Goal: Communication & Community: Answer question/provide support

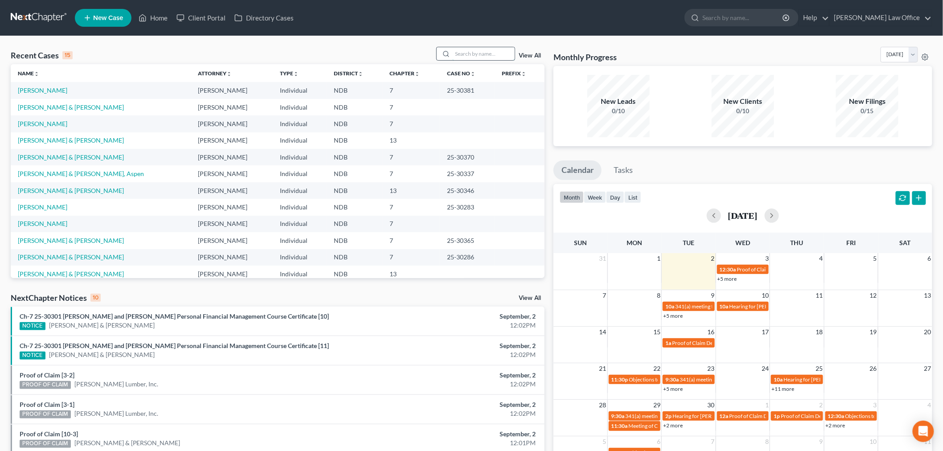
click at [489, 59] on input "search" at bounding box center [483, 53] width 62 height 13
type input "[PERSON_NAME]"
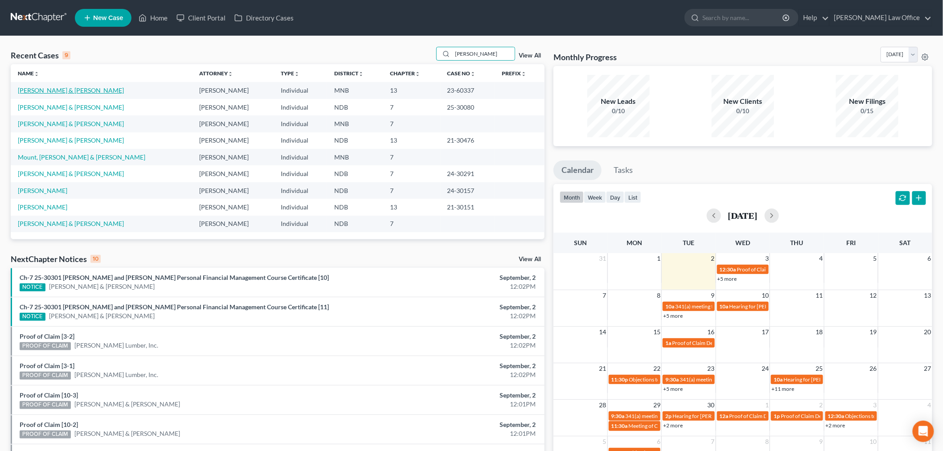
click at [48, 92] on link "[PERSON_NAME] & [PERSON_NAME]" at bounding box center [71, 90] width 106 height 8
select select "4"
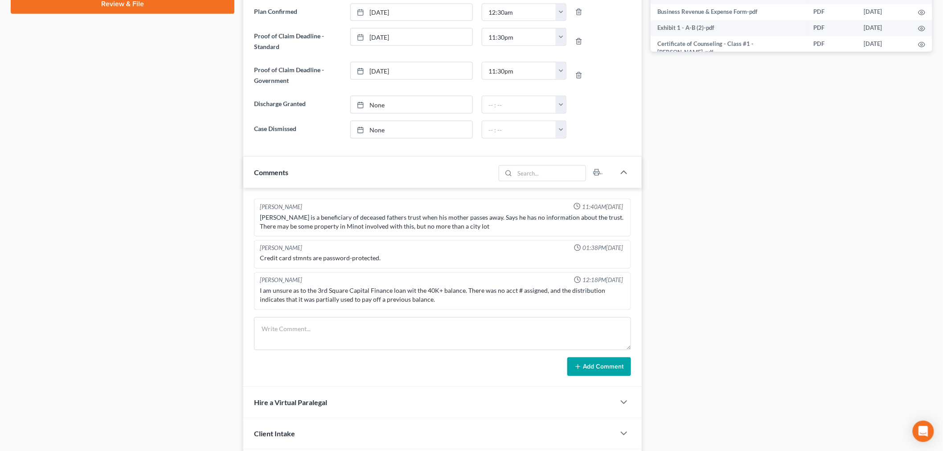
scroll to position [291, 0]
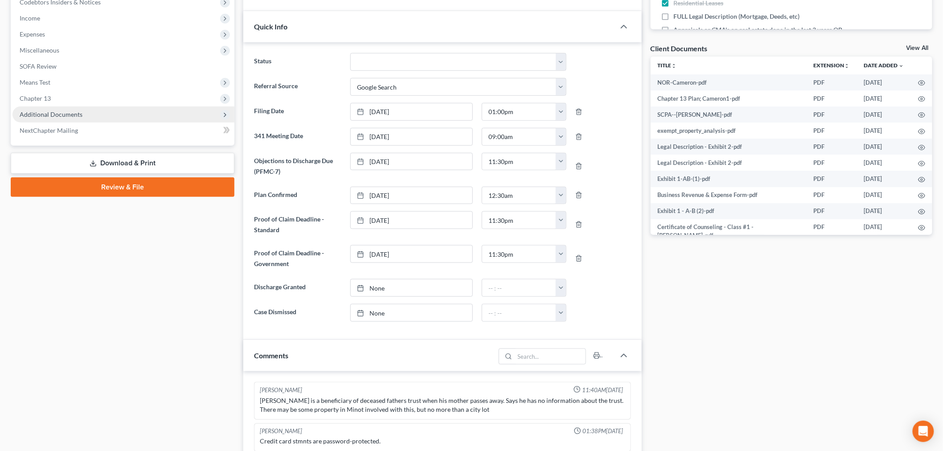
click at [81, 115] on span "Additional Documents" at bounding box center [123, 115] width 222 height 16
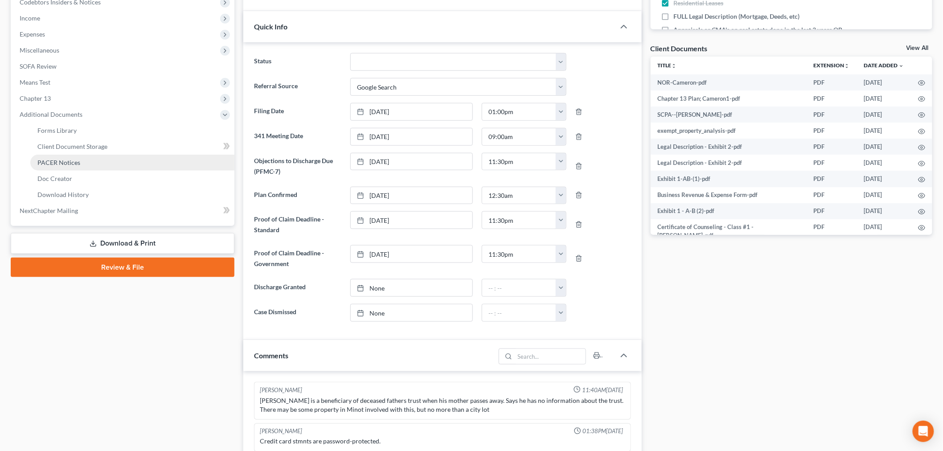
click at [69, 159] on span "PACER Notices" at bounding box center [58, 163] width 43 height 8
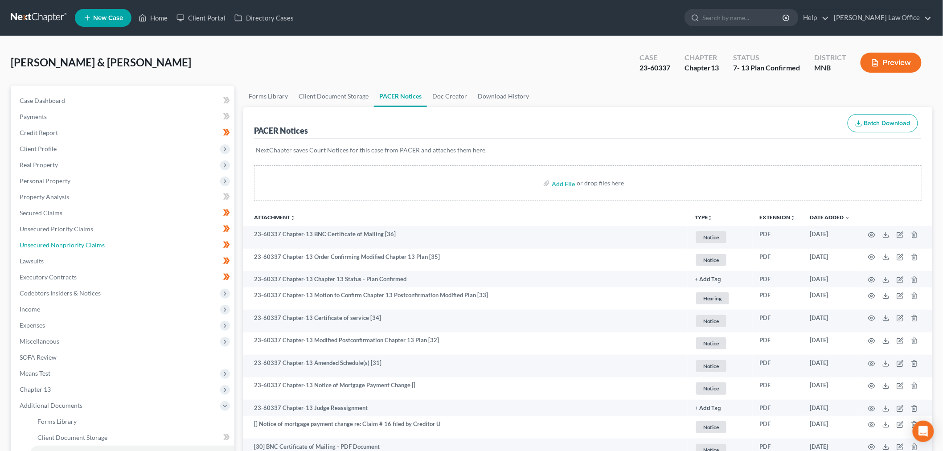
drag, startPoint x: 94, startPoint y: 242, endPoint x: 402, endPoint y: 297, distance: 313.0
click at [94, 242] on span "Unsecured Nonpriority Claims" at bounding box center [62, 245] width 85 height 8
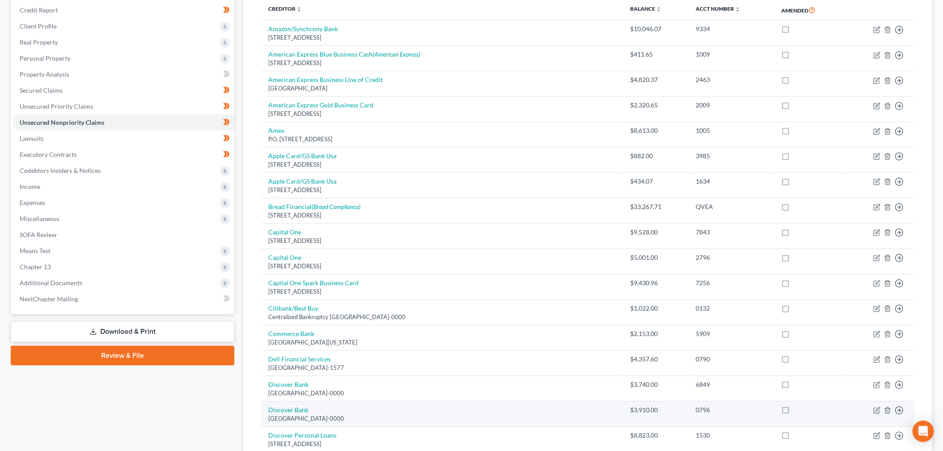
scroll to position [297, 0]
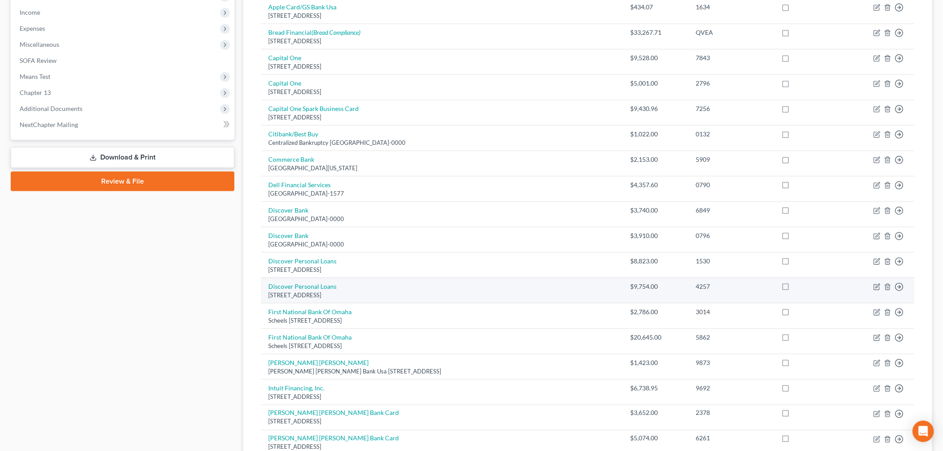
click at [794, 289] on label at bounding box center [794, 289] width 0 height 0
click at [797, 286] on input "checkbox" at bounding box center [800, 285] width 6 height 6
checkbox input "true"
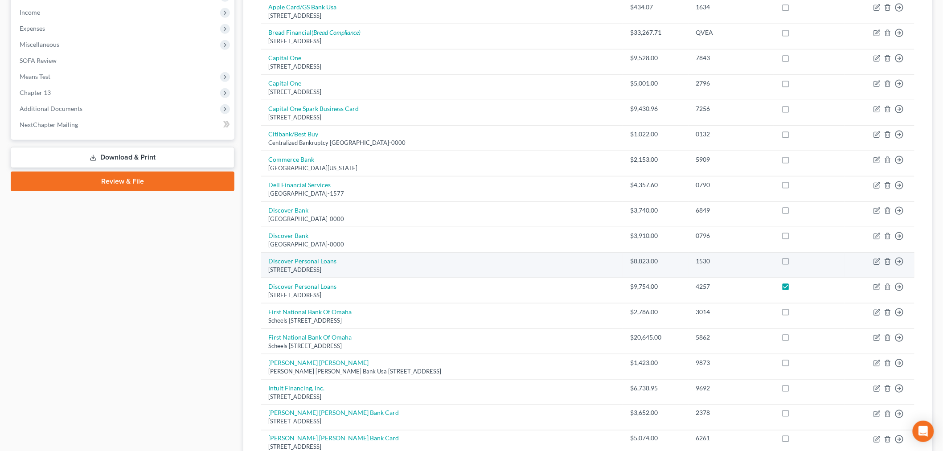
click at [794, 263] on label at bounding box center [794, 263] width 0 height 0
click at [797, 262] on input "checkbox" at bounding box center [800, 260] width 6 height 6
checkbox input "true"
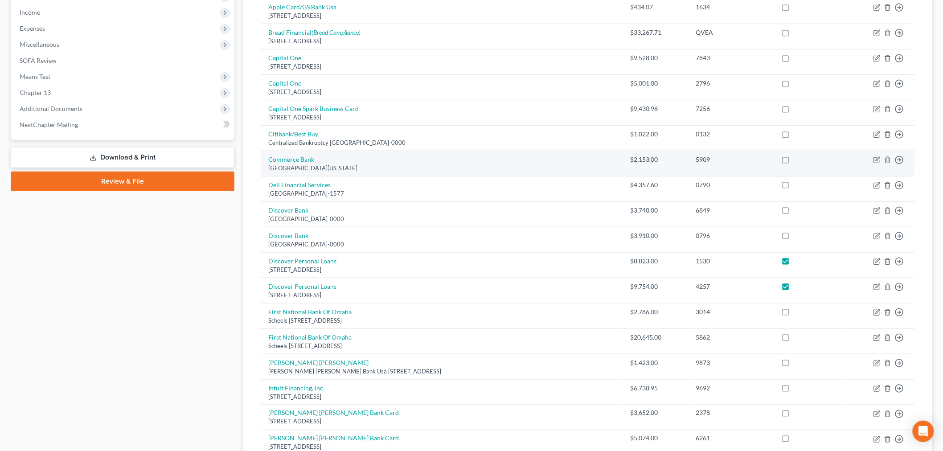
click at [794, 162] on label at bounding box center [794, 162] width 0 height 0
click at [797, 159] on input "checkbox" at bounding box center [800, 158] width 6 height 6
checkbox input "true"
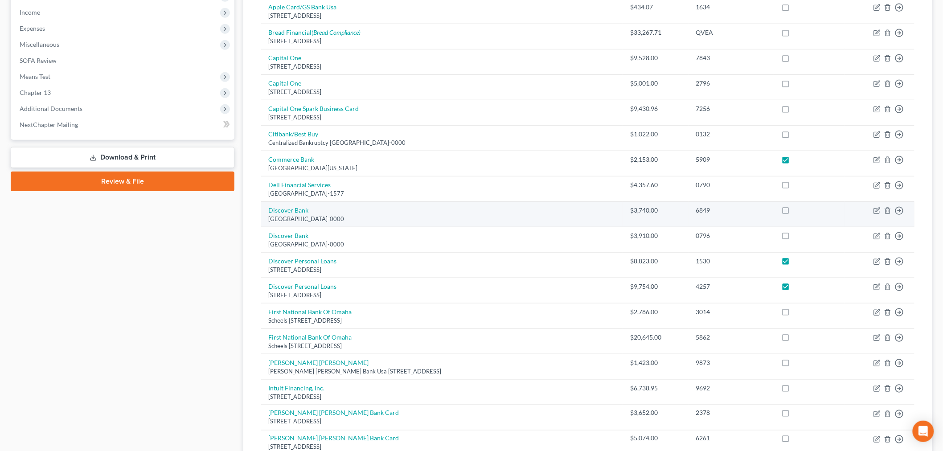
click at [794, 213] on label at bounding box center [794, 213] width 0 height 0
click at [797, 210] on input "checkbox" at bounding box center [800, 209] width 6 height 6
checkbox input "true"
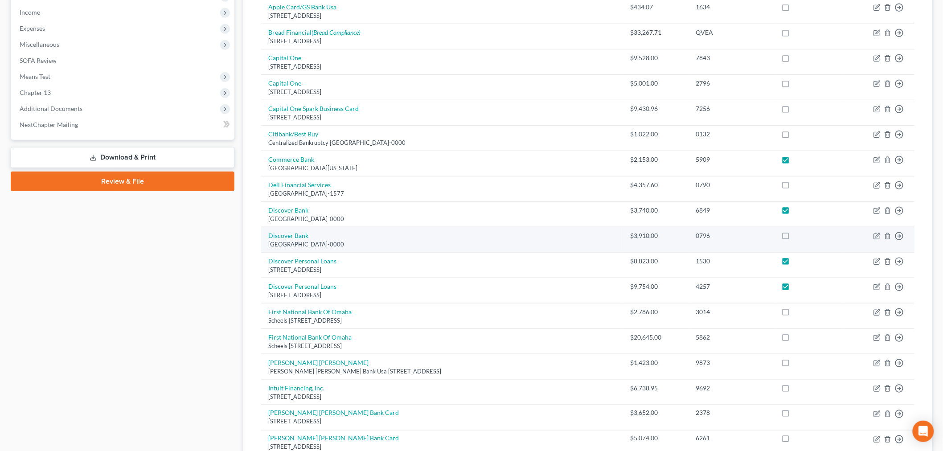
click at [794, 238] on label at bounding box center [794, 238] width 0 height 0
click at [797, 233] on input "checkbox" at bounding box center [800, 234] width 6 height 6
checkbox input "true"
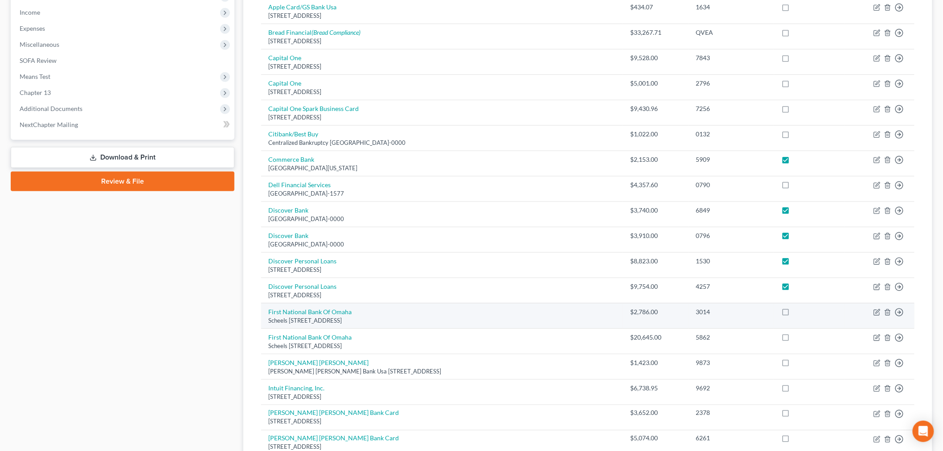
click at [794, 314] on label at bounding box center [794, 314] width 0 height 0
click at [797, 313] on input "checkbox" at bounding box center [800, 311] width 6 height 6
checkbox input "true"
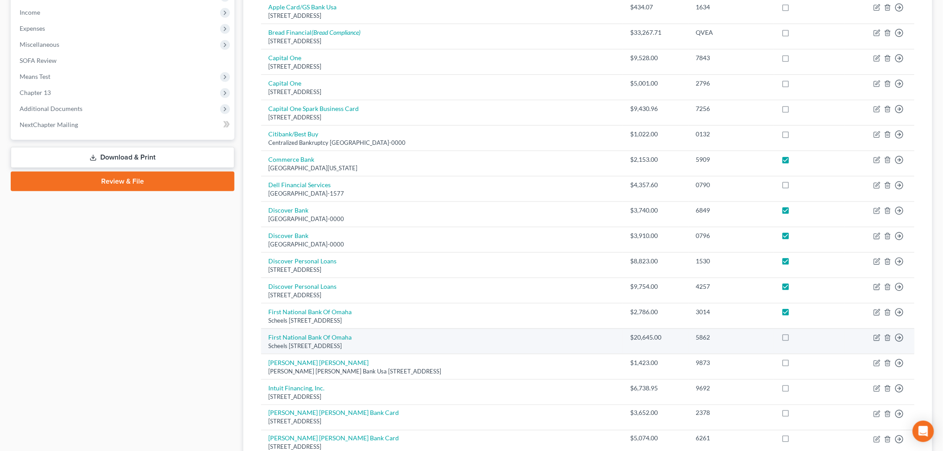
click at [794, 340] on label at bounding box center [794, 340] width 0 height 0
click at [797, 337] on input "checkbox" at bounding box center [800, 336] width 6 height 6
checkbox input "true"
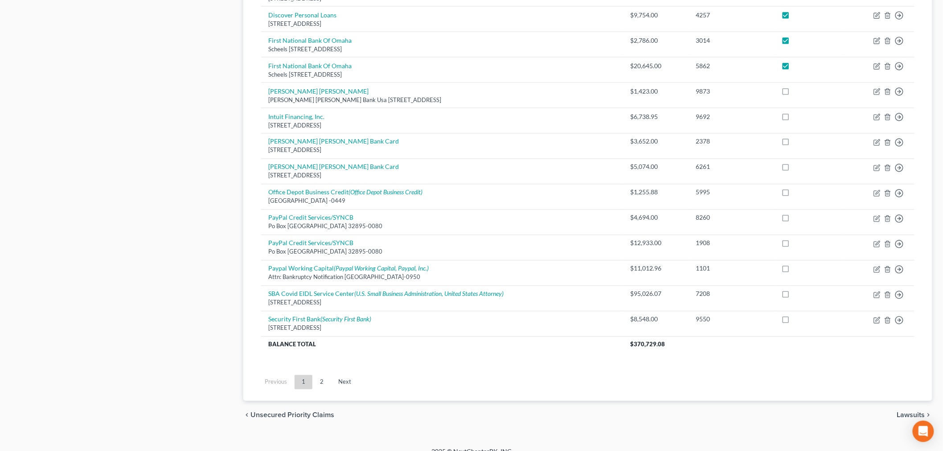
scroll to position [582, 0]
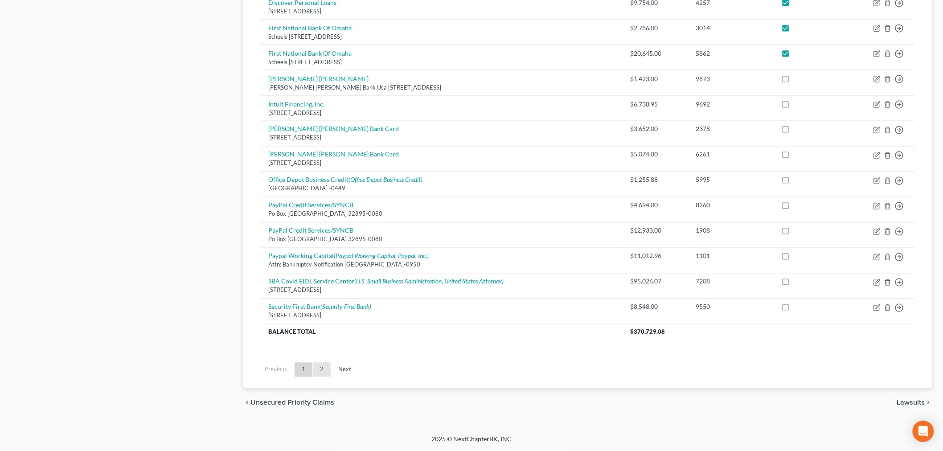
click at [322, 374] on link "2" at bounding box center [322, 370] width 18 height 14
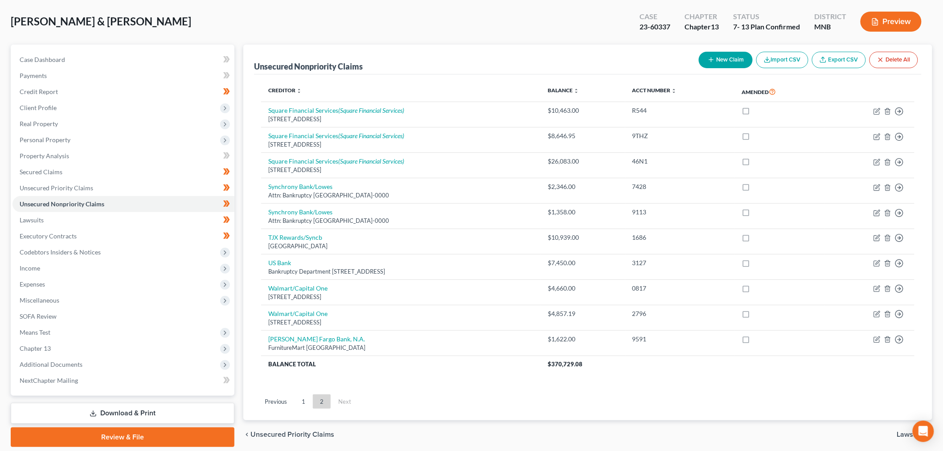
scroll to position [23, 0]
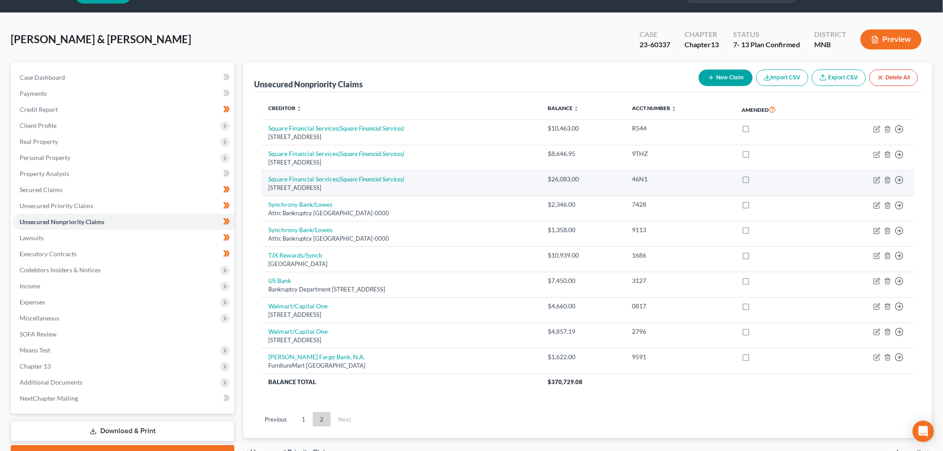
click at [754, 181] on label at bounding box center [754, 181] width 0 height 0
click at [761, 179] on input "checkbox" at bounding box center [761, 178] width 6 height 6
checkbox input "true"
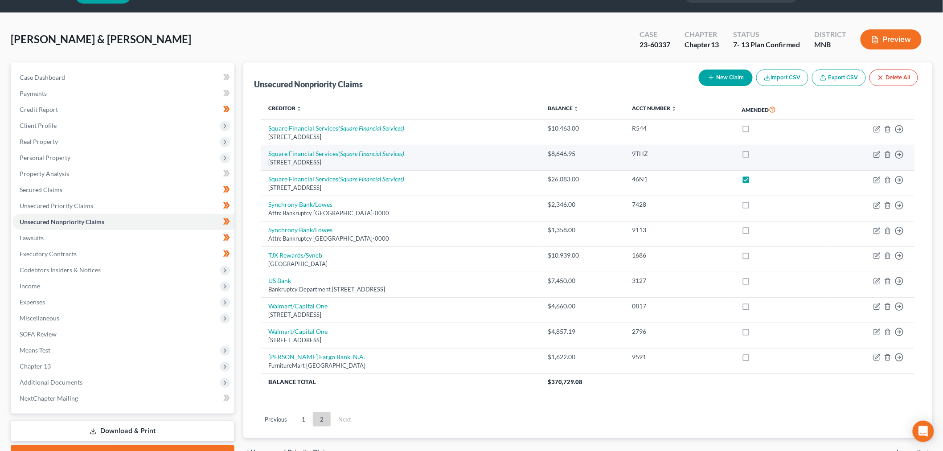
click at [754, 156] on label at bounding box center [754, 156] width 0 height 0
click at [760, 155] on input "checkbox" at bounding box center [761, 152] width 6 height 6
checkbox input "true"
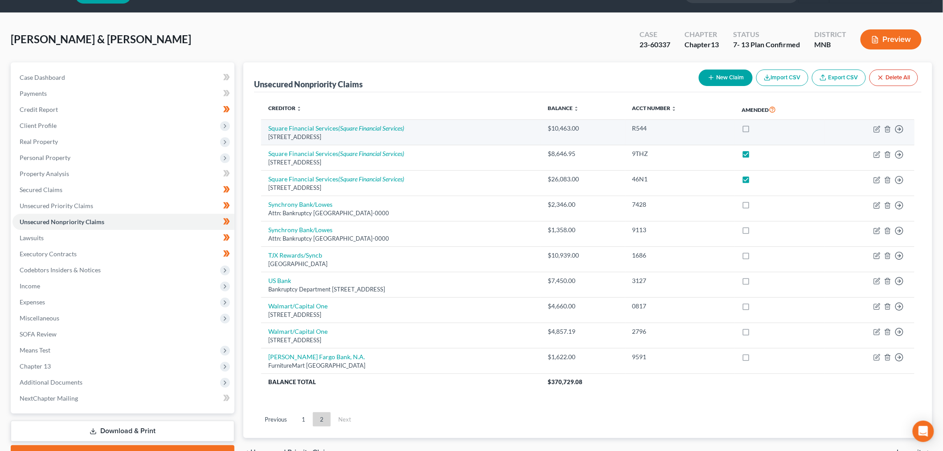
drag, startPoint x: 759, startPoint y: 125, endPoint x: 764, endPoint y: 126, distance: 5.0
click at [754, 131] on label at bounding box center [754, 131] width 0 height 0
click at [760, 125] on input "checkbox" at bounding box center [761, 127] width 6 height 6
checkbox input "true"
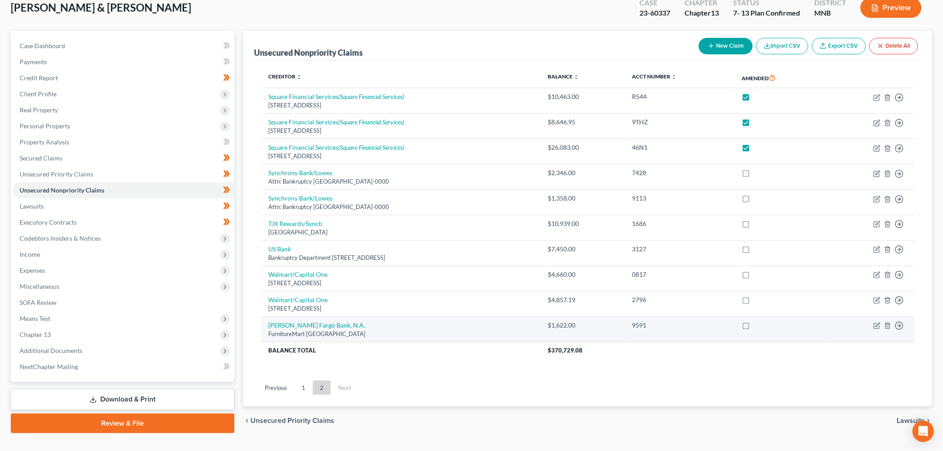
scroll to position [73, 0]
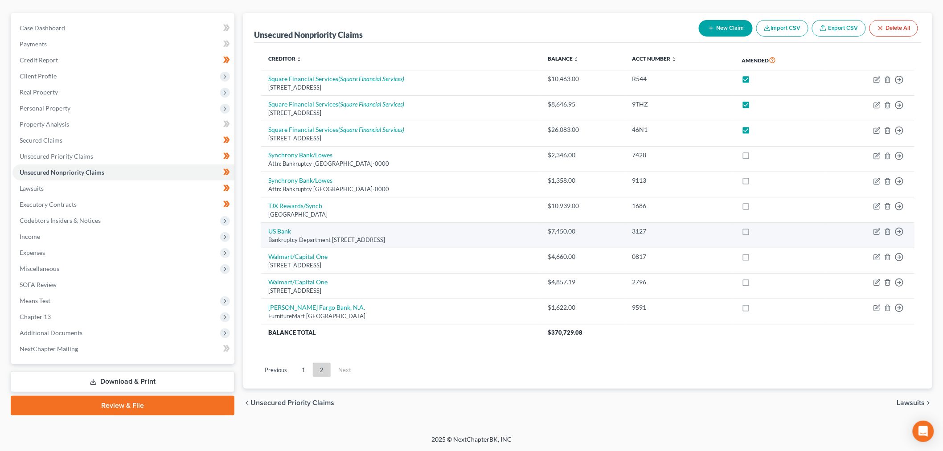
click at [754, 234] on label at bounding box center [754, 234] width 0 height 0
click at [758, 233] on input "checkbox" at bounding box center [761, 230] width 6 height 6
checkbox input "true"
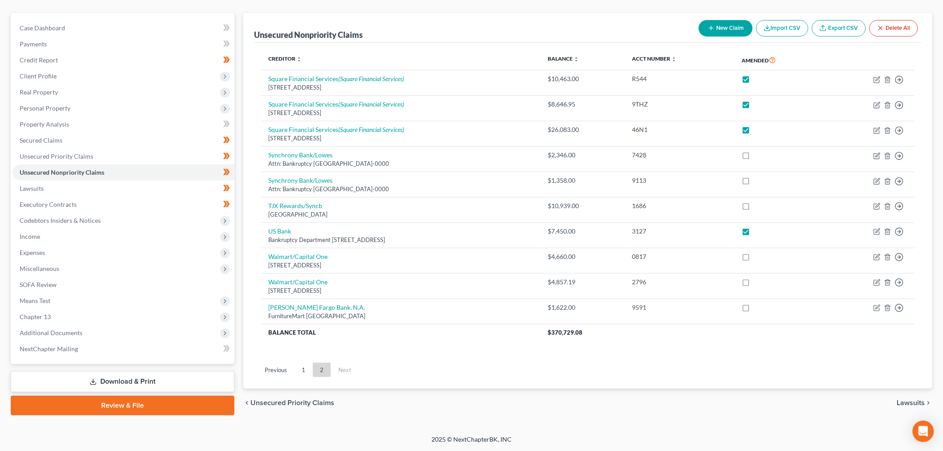
click at [303, 372] on link "1" at bounding box center [304, 370] width 18 height 14
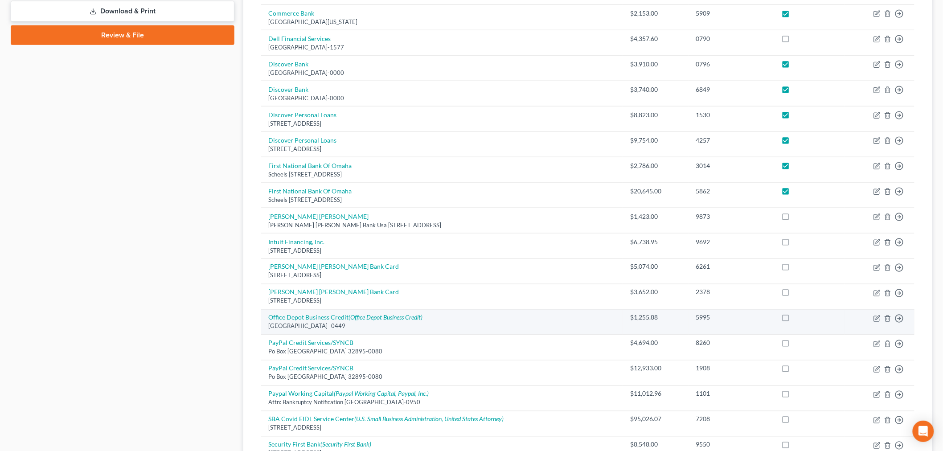
scroll to position [469, 0]
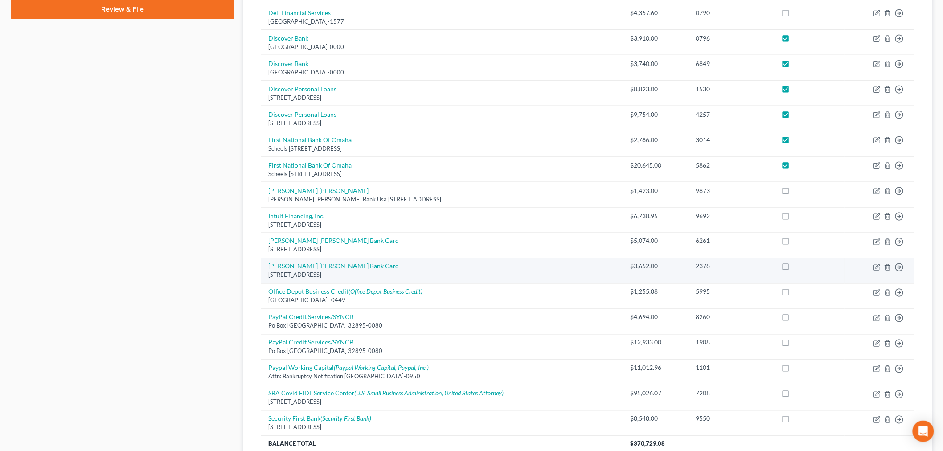
drag, startPoint x: 782, startPoint y: 244, endPoint x: 796, endPoint y: 264, distance: 24.4
click at [794, 243] on label at bounding box center [794, 243] width 0 height 0
click at [797, 243] on input "checkbox" at bounding box center [800, 240] width 6 height 6
checkbox input "true"
drag, startPoint x: 786, startPoint y: 268, endPoint x: 266, endPoint y: 346, distance: 525.5
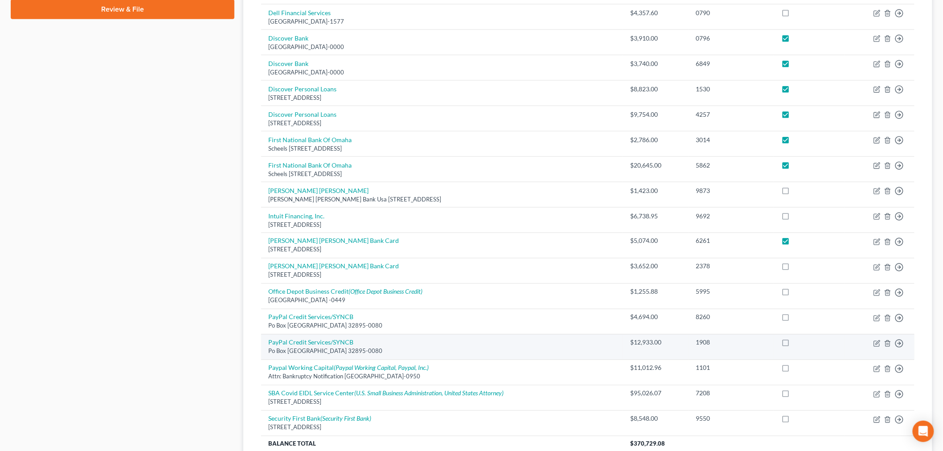
click at [794, 269] on label at bounding box center [794, 269] width 0 height 0
click at [797, 268] on input "checkbox" at bounding box center [800, 265] width 6 height 6
checkbox input "true"
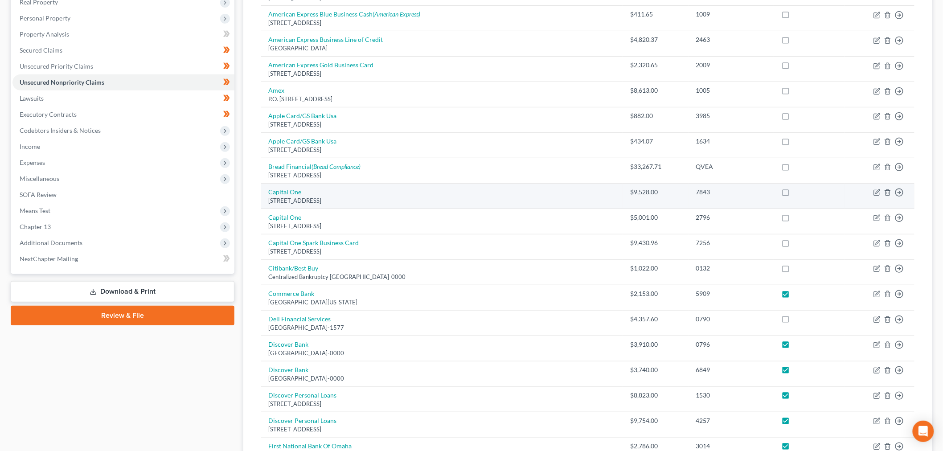
scroll to position [122, 0]
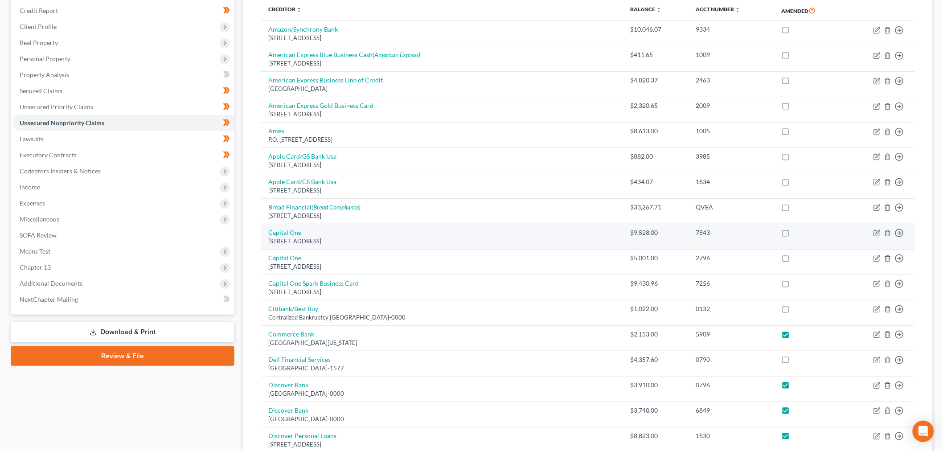
click at [794, 235] on label at bounding box center [794, 235] width 0 height 0
click at [797, 234] on input "checkbox" at bounding box center [800, 231] width 6 height 6
checkbox input "true"
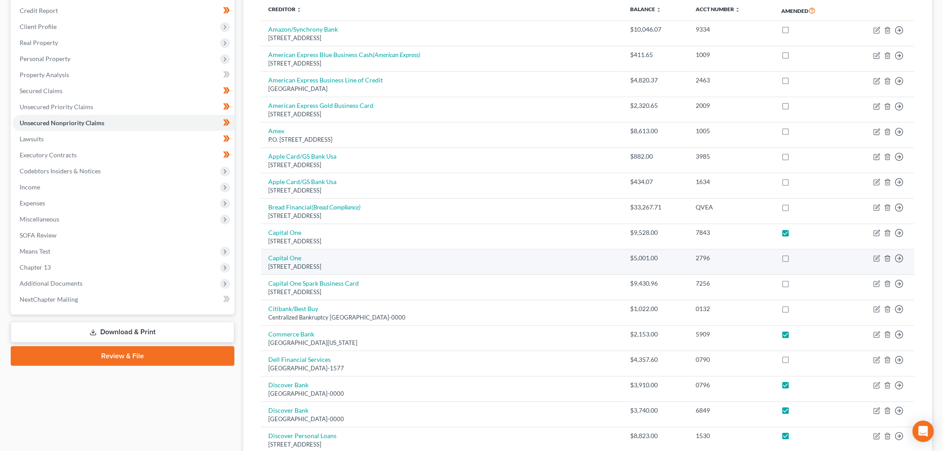
click at [794, 260] on label at bounding box center [794, 260] width 0 height 0
click at [797, 256] on input "checkbox" at bounding box center [800, 257] width 6 height 6
checkbox input "true"
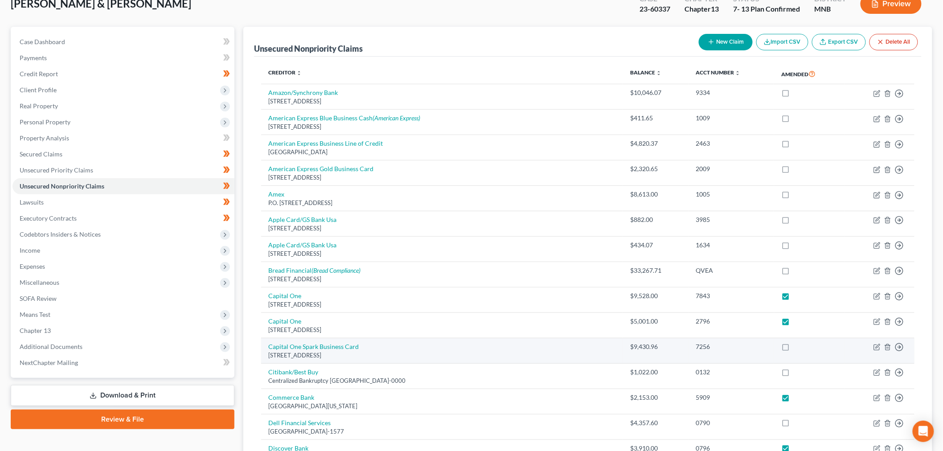
scroll to position [0, 0]
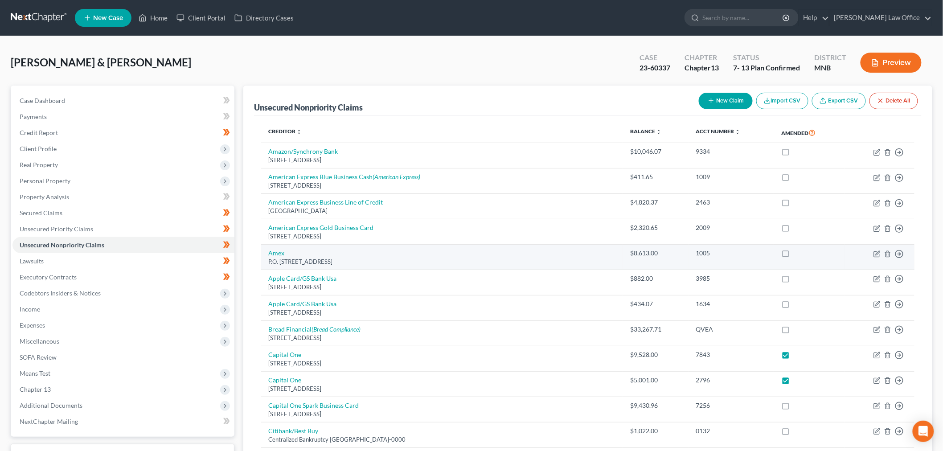
click at [794, 255] on label at bounding box center [794, 255] width 0 height 0
click at [797, 253] on input "checkbox" at bounding box center [800, 252] width 6 height 6
checkbox input "true"
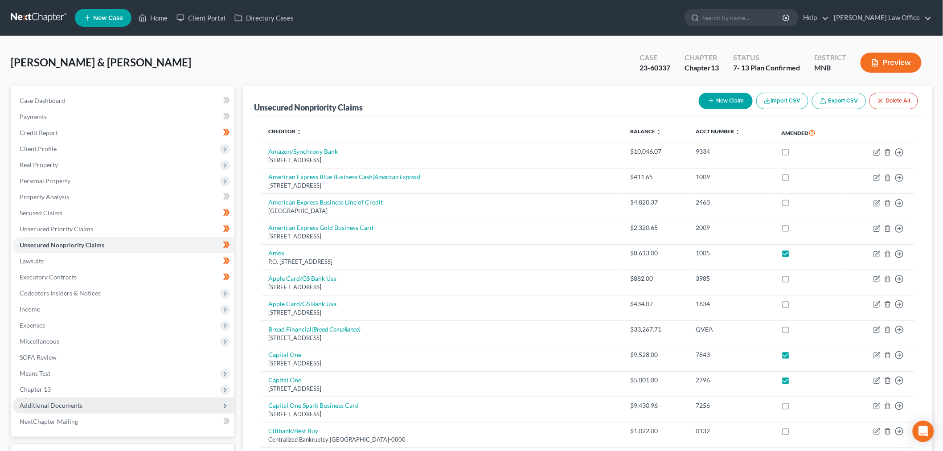
click at [76, 404] on span "Additional Documents" at bounding box center [51, 406] width 63 height 8
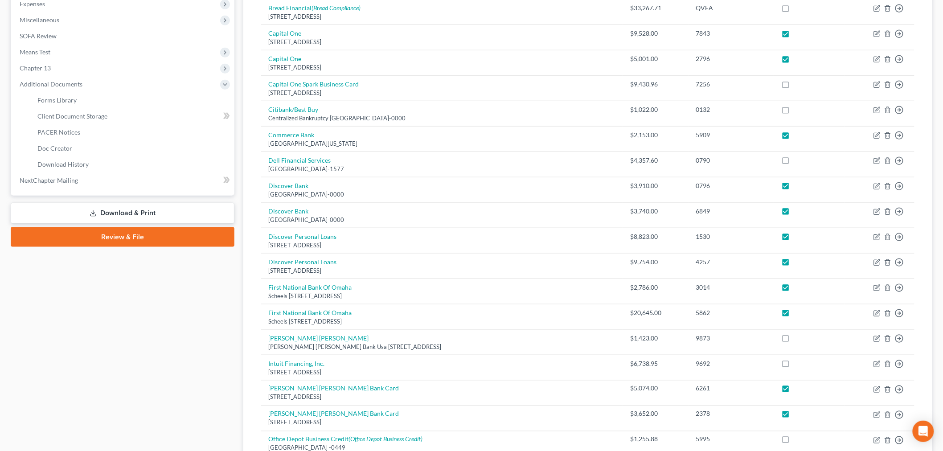
scroll to position [346, 0]
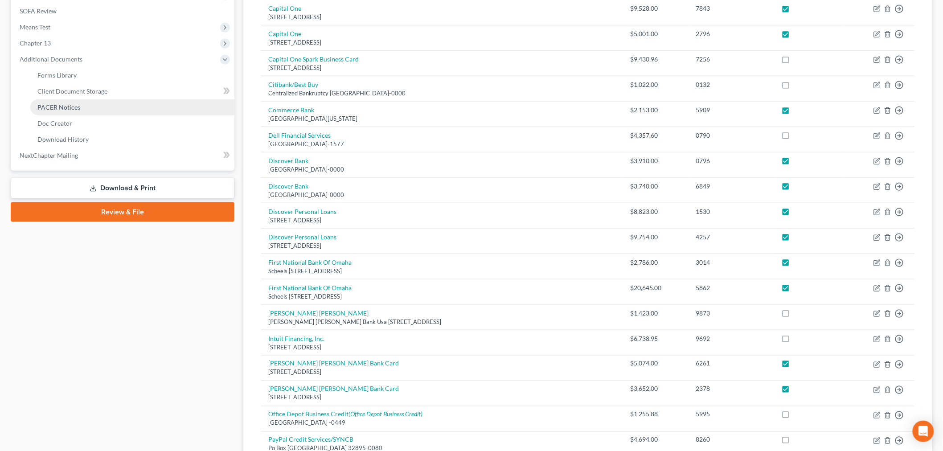
click at [74, 103] on span "PACER Notices" at bounding box center [58, 107] width 43 height 8
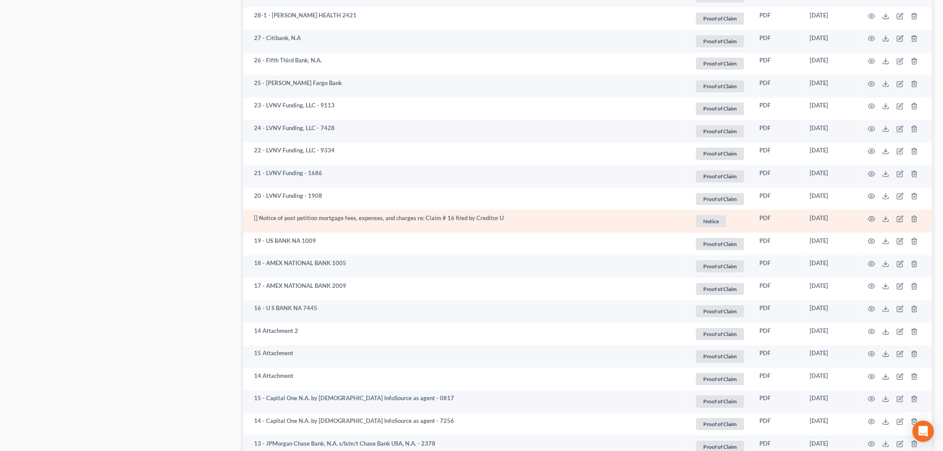
scroll to position [1040, 0]
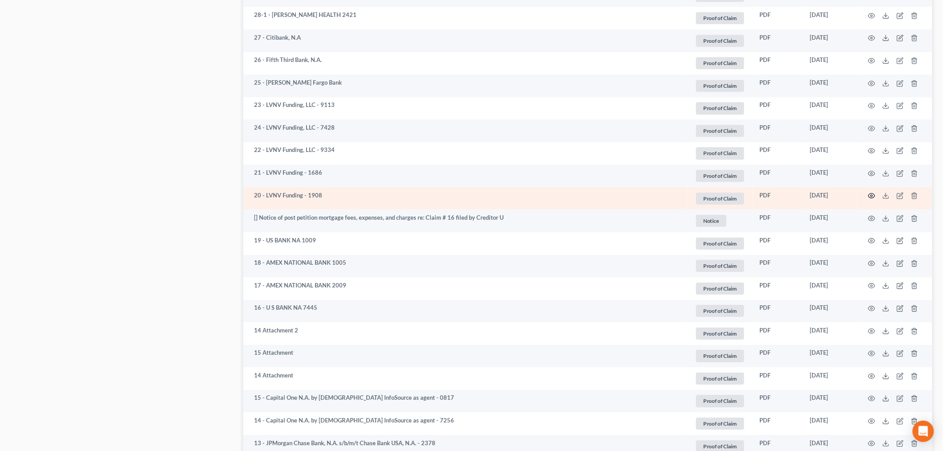
click at [875, 197] on icon "button" at bounding box center [871, 195] width 7 height 7
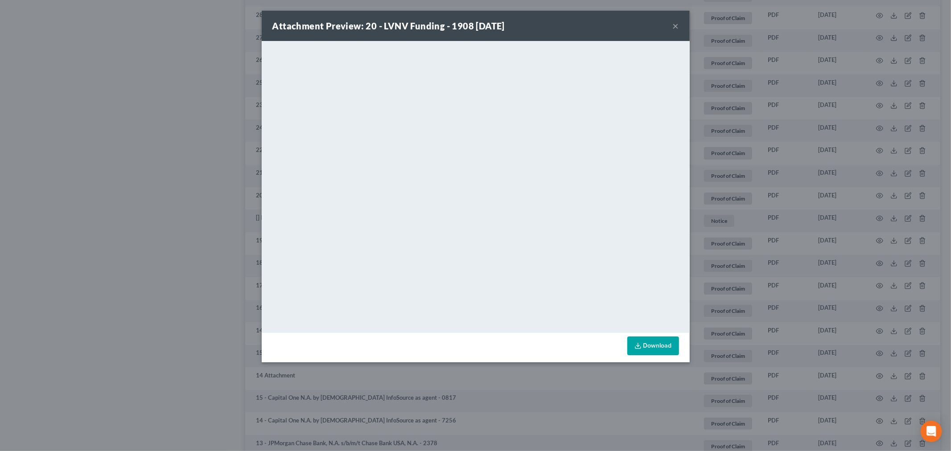
click at [678, 25] on button "×" at bounding box center [676, 26] width 6 height 11
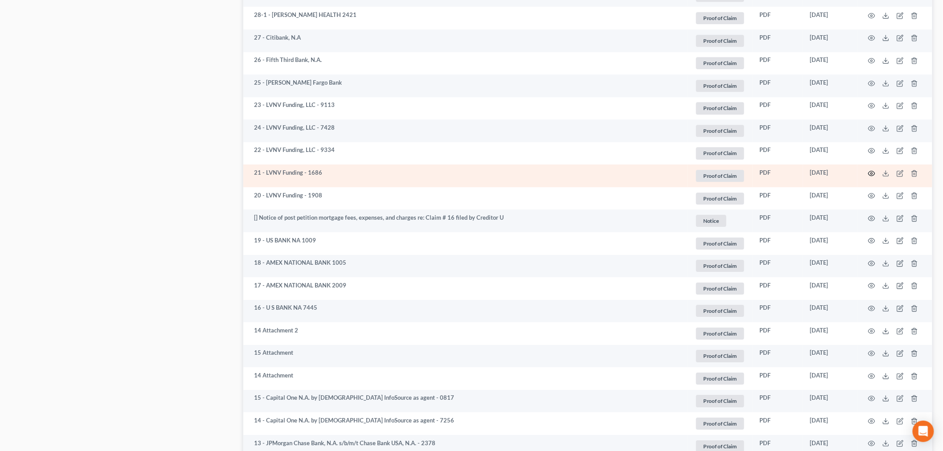
click at [874, 172] on icon "button" at bounding box center [871, 173] width 7 height 7
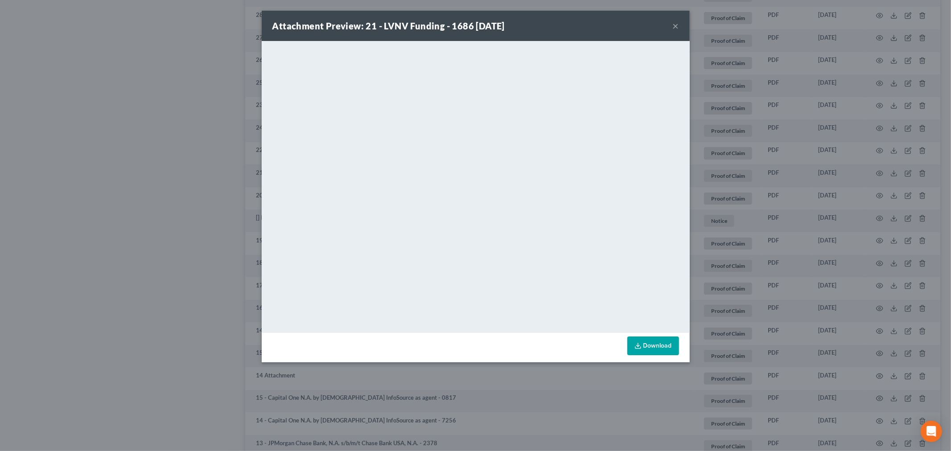
click at [675, 29] on button "×" at bounding box center [676, 26] width 6 height 11
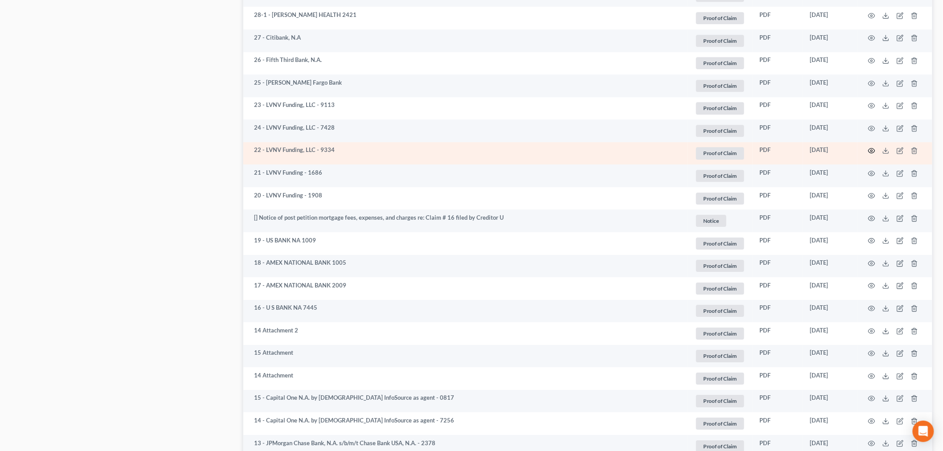
click at [874, 148] on icon "button" at bounding box center [871, 150] width 7 height 7
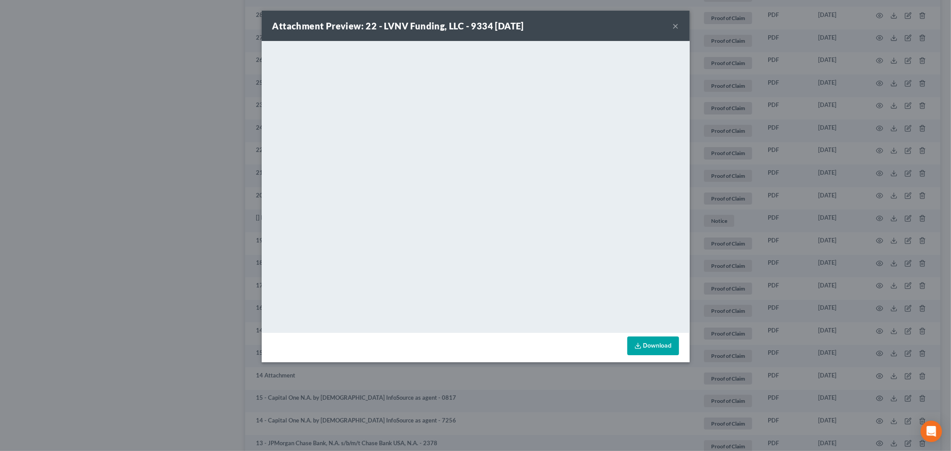
click at [674, 23] on button "×" at bounding box center [676, 26] width 6 height 11
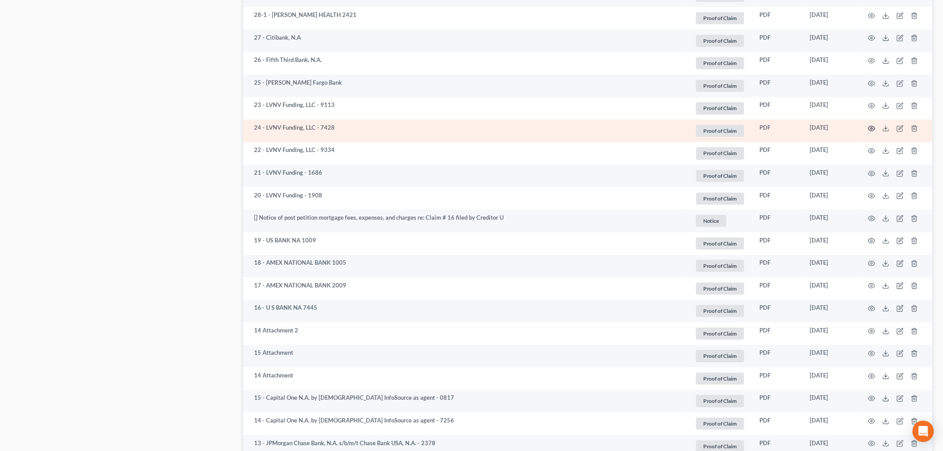
click at [875, 127] on icon "button" at bounding box center [871, 128] width 7 height 7
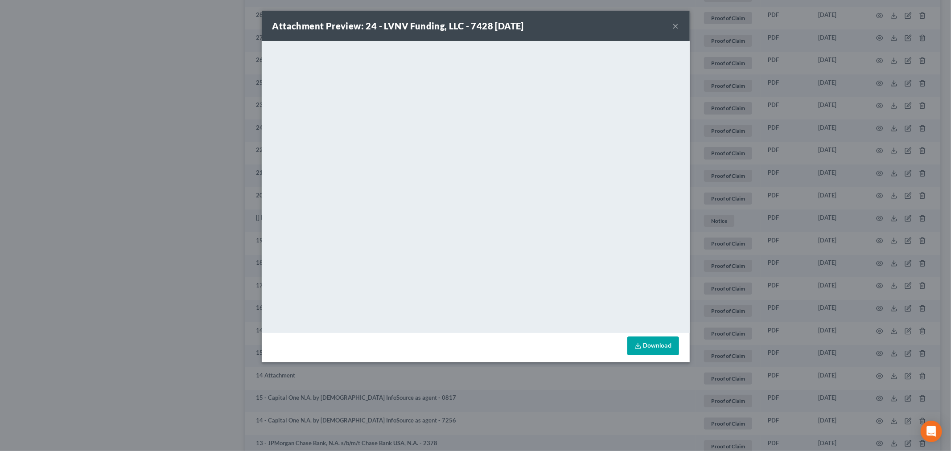
click at [673, 26] on button "×" at bounding box center [676, 26] width 6 height 11
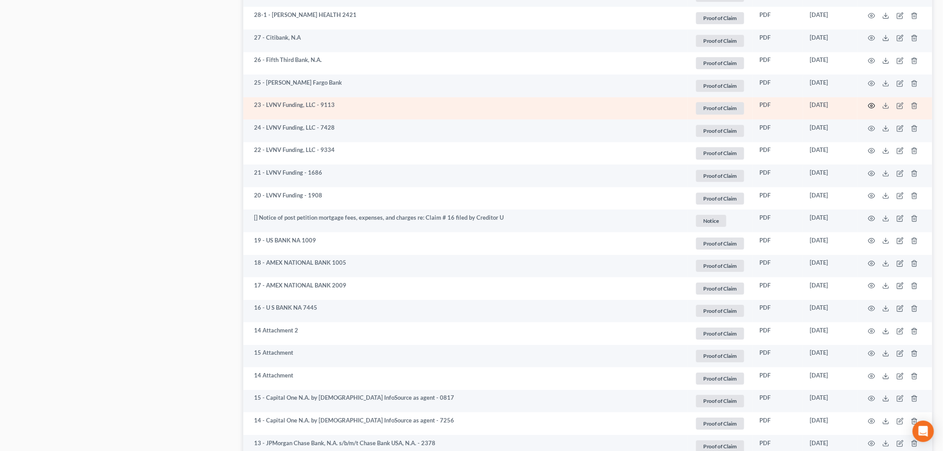
click at [873, 104] on icon "button" at bounding box center [871, 105] width 7 height 7
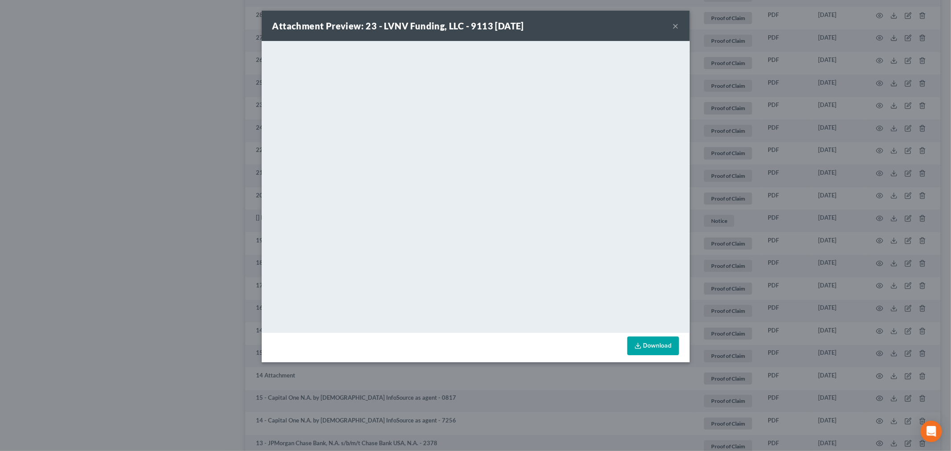
click at [674, 26] on button "×" at bounding box center [676, 26] width 6 height 11
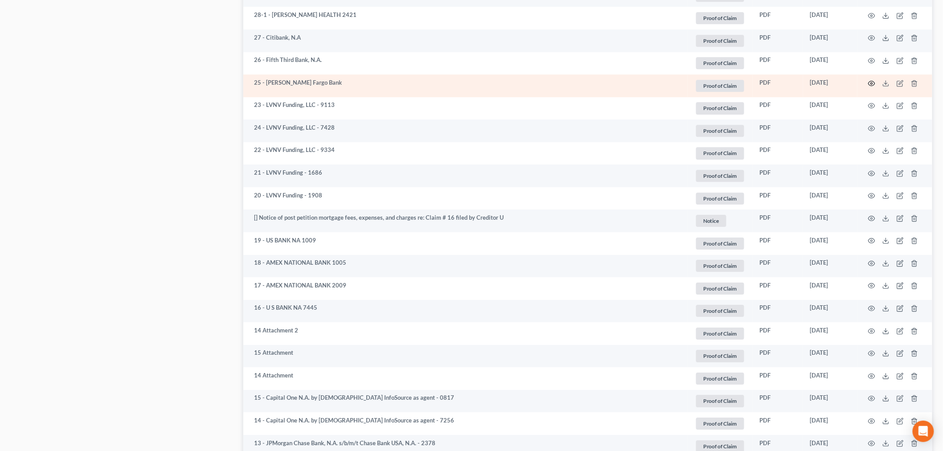
click at [871, 83] on icon "button" at bounding box center [871, 83] width 7 height 7
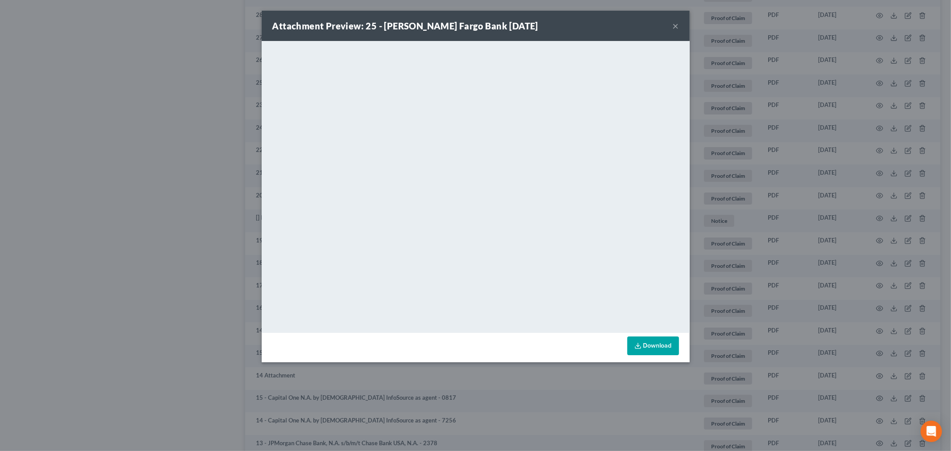
click at [676, 24] on button "×" at bounding box center [676, 26] width 6 height 11
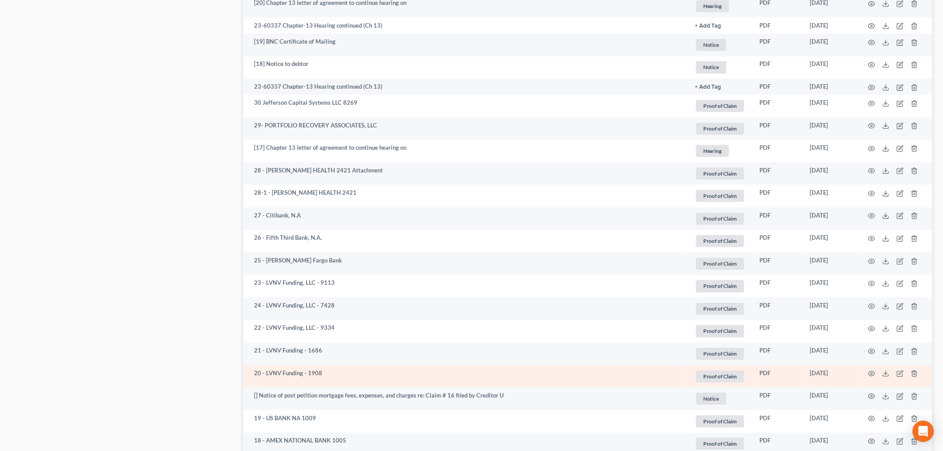
scroll to position [842, 0]
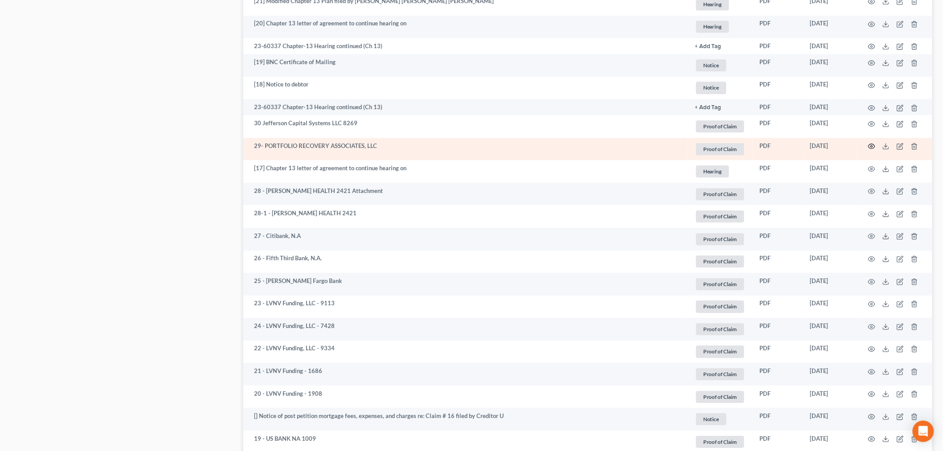
click at [871, 149] on icon "button" at bounding box center [871, 146] width 7 height 7
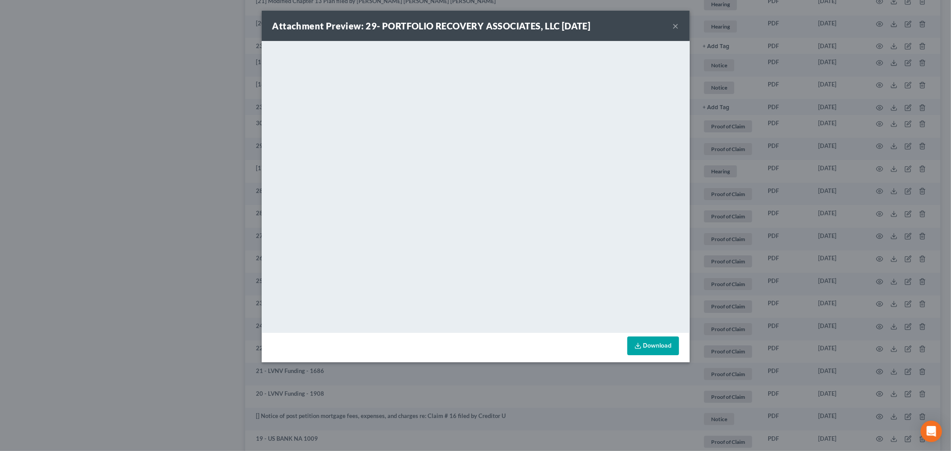
click at [676, 25] on button "×" at bounding box center [676, 26] width 6 height 11
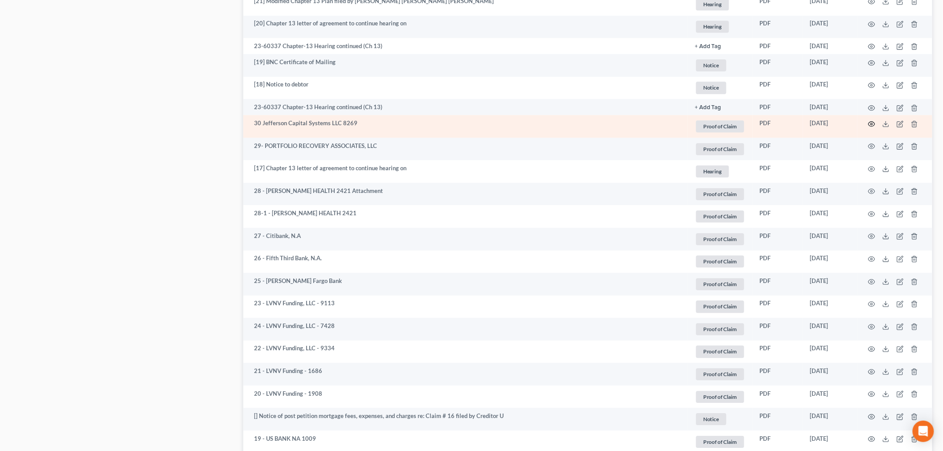
click at [872, 124] on icon "button" at bounding box center [871, 123] width 7 height 7
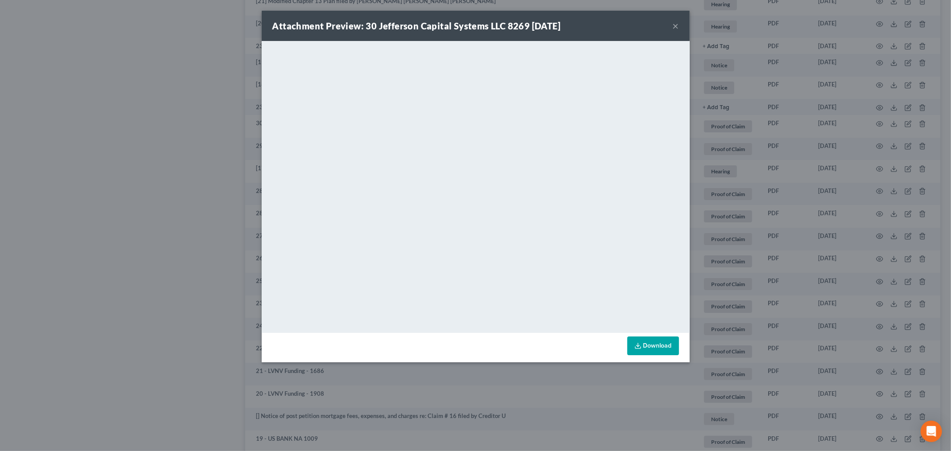
click at [674, 25] on button "×" at bounding box center [676, 26] width 6 height 11
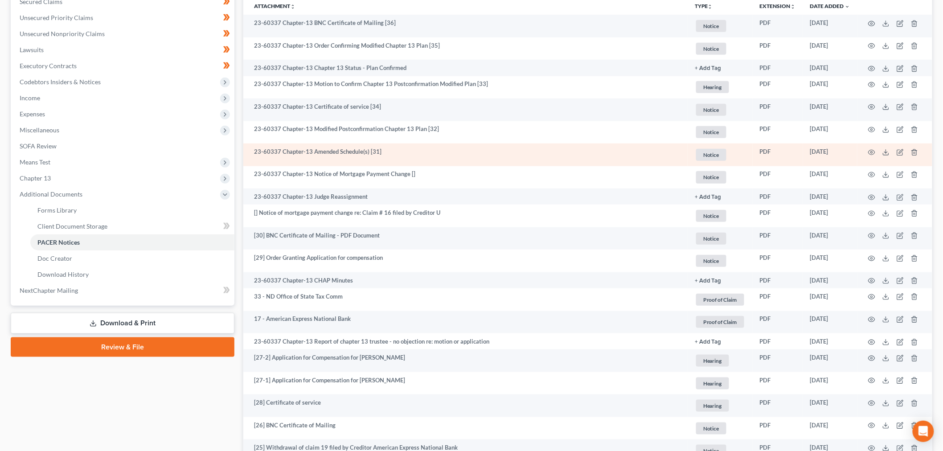
scroll to position [99, 0]
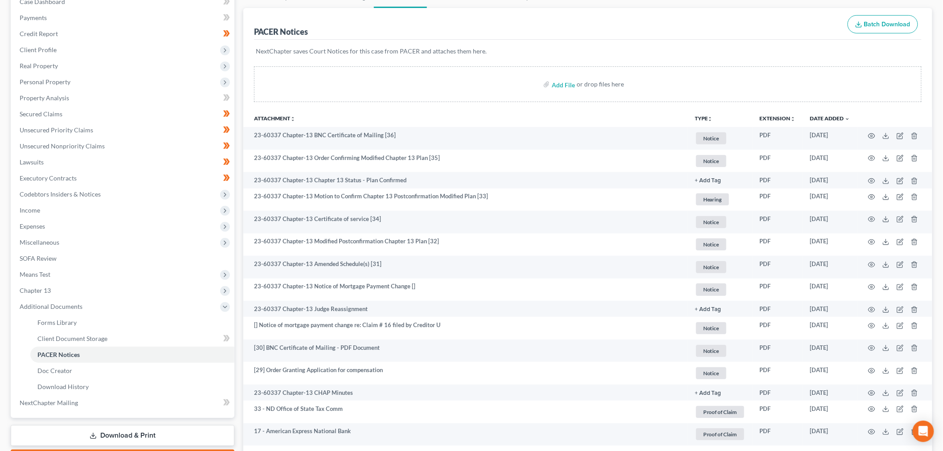
click at [708, 118] on icon "unfold_more" at bounding box center [710, 118] width 5 height 5
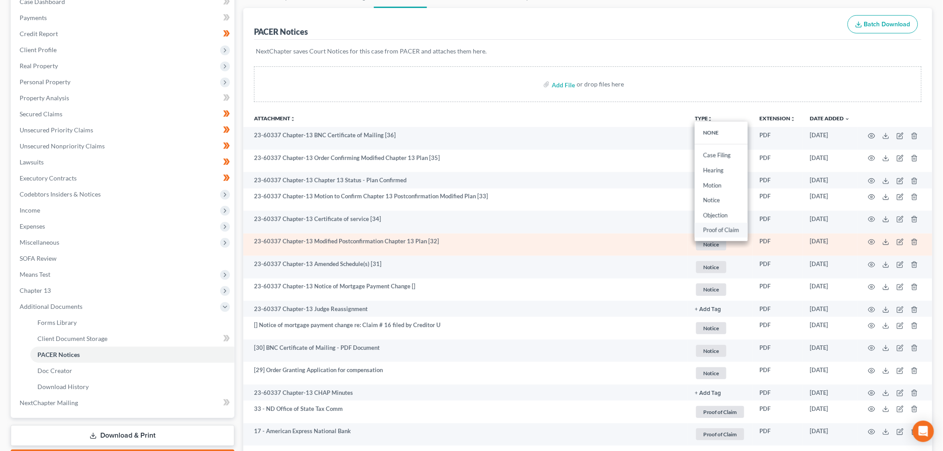
click at [719, 231] on link "Proof of Claim" at bounding box center [721, 230] width 53 height 15
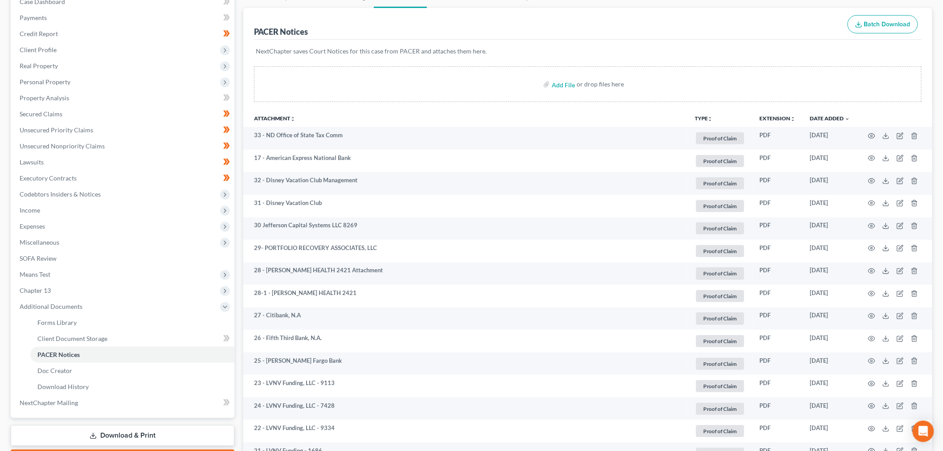
click at [890, 21] on button "Batch Download" at bounding box center [883, 24] width 70 height 19
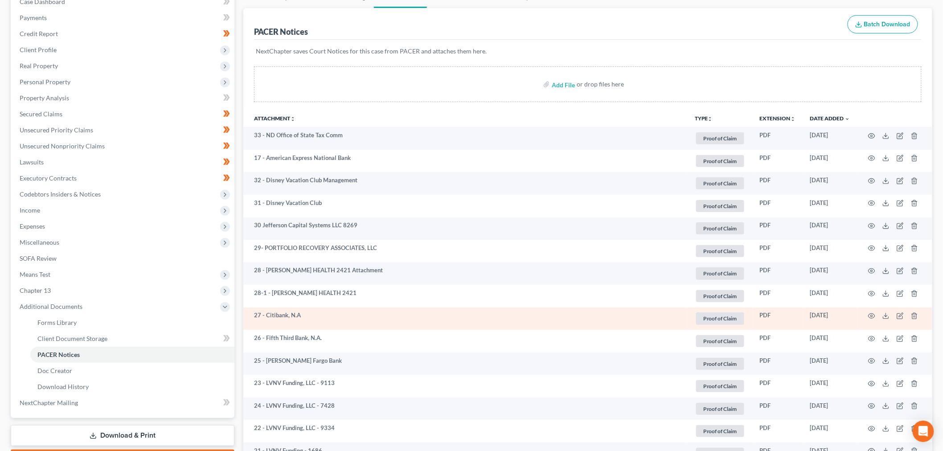
scroll to position [0, 0]
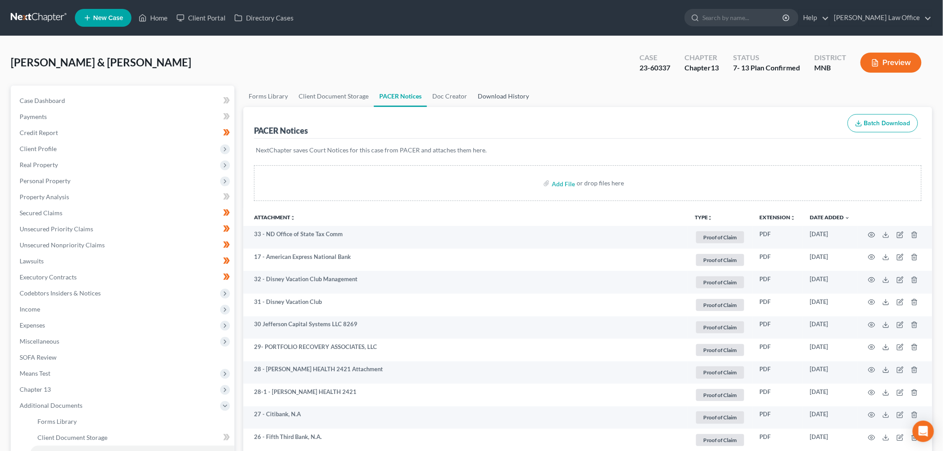
click at [516, 87] on link "Download History" at bounding box center [504, 96] width 62 height 21
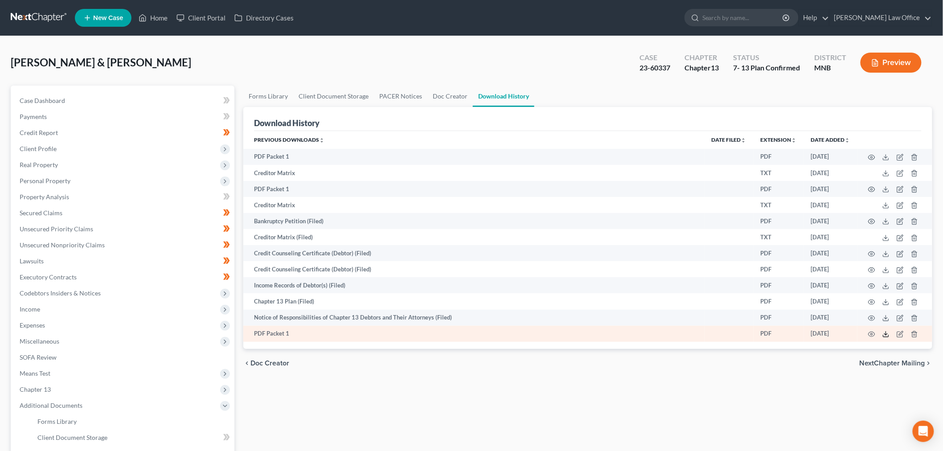
click at [888, 334] on icon at bounding box center [886, 334] width 7 height 7
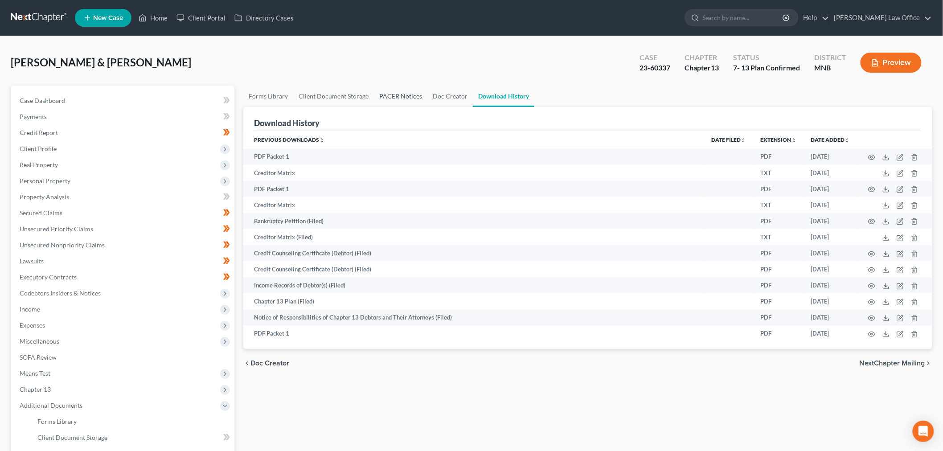
click at [403, 98] on link "PACER Notices" at bounding box center [400, 96] width 53 height 21
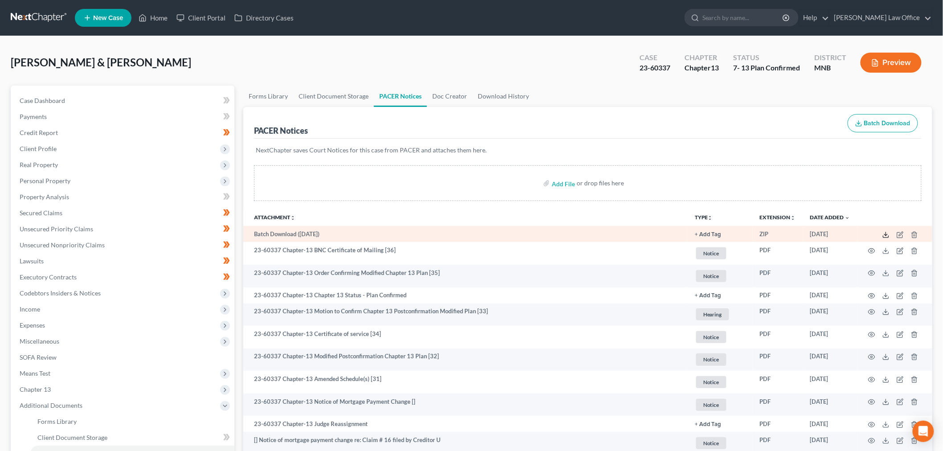
click at [884, 234] on icon at bounding box center [886, 234] width 7 height 7
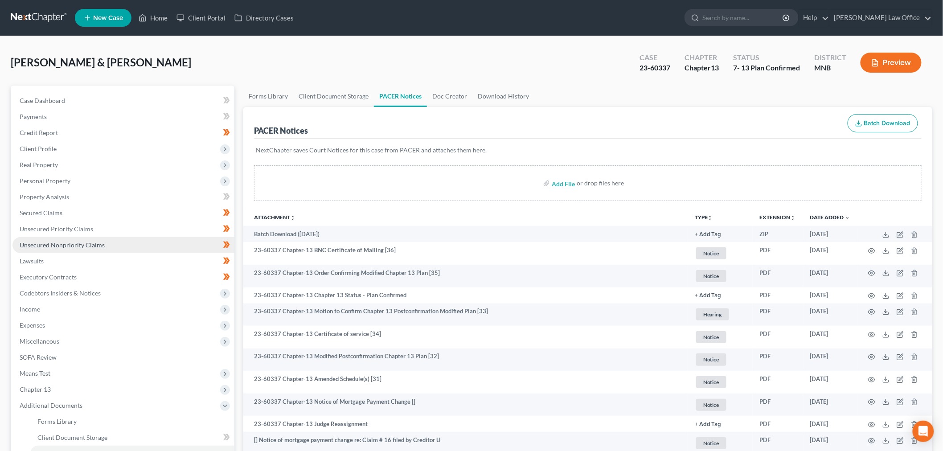
click at [88, 245] on span "Unsecured Nonpriority Claims" at bounding box center [62, 245] width 85 height 8
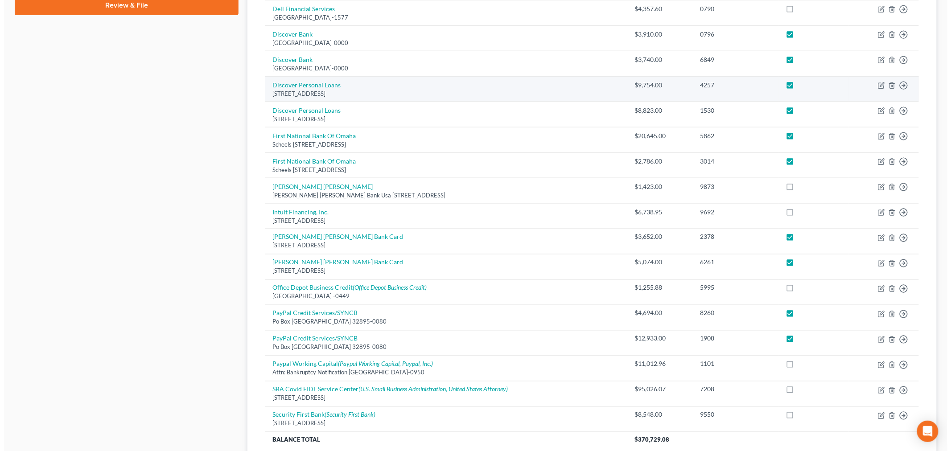
scroll to position [495, 0]
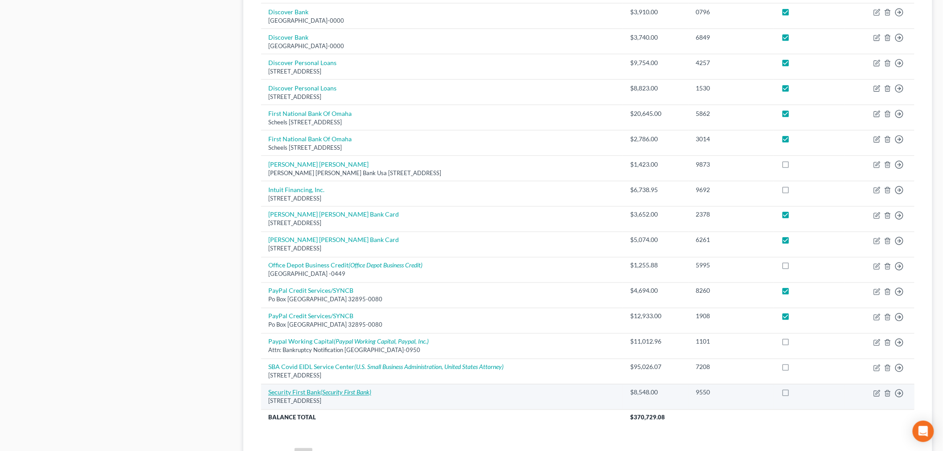
click at [325, 390] on icon "(Security First Bank)" at bounding box center [346, 393] width 51 height 8
select select "43"
select select "9"
select select "0"
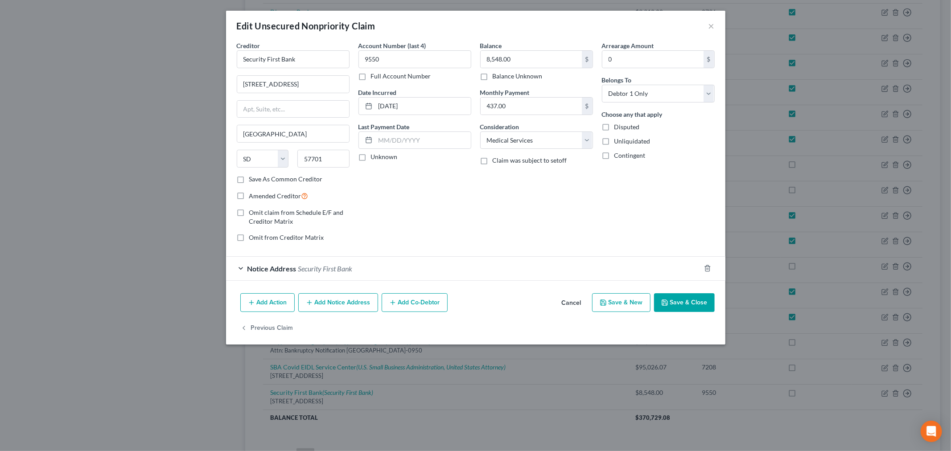
click at [293, 268] on span "Notice Address" at bounding box center [271, 268] width 49 height 8
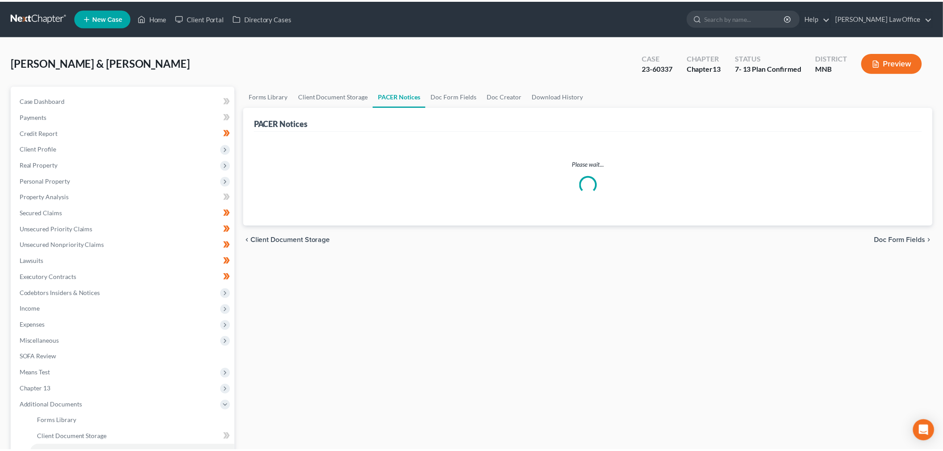
scroll to position [166, 0]
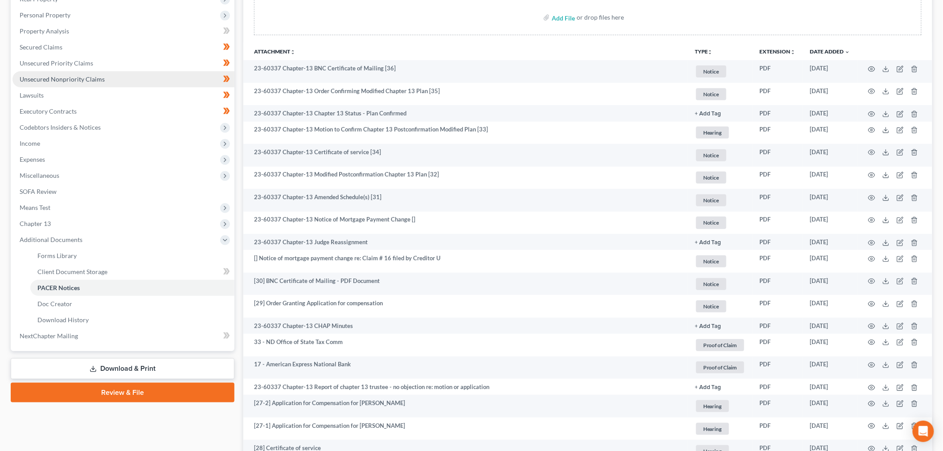
click at [59, 81] on span "Unsecured Nonpriority Claims" at bounding box center [62, 79] width 85 height 8
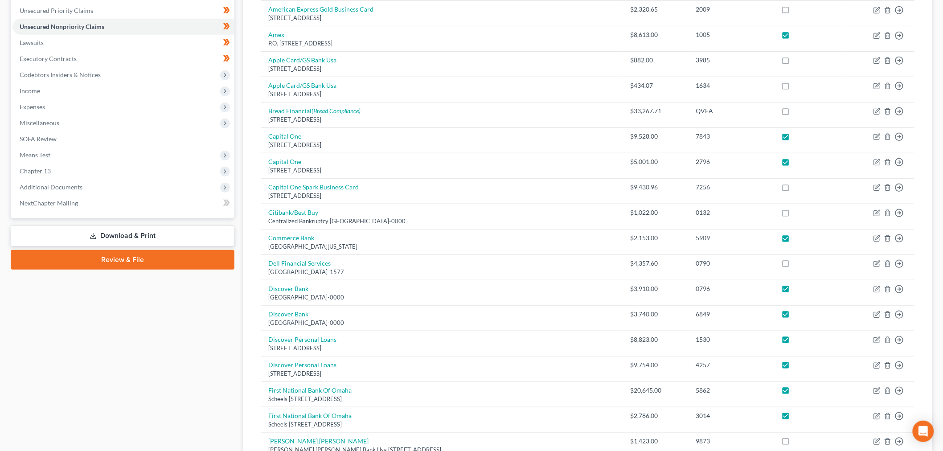
scroll to position [495, 0]
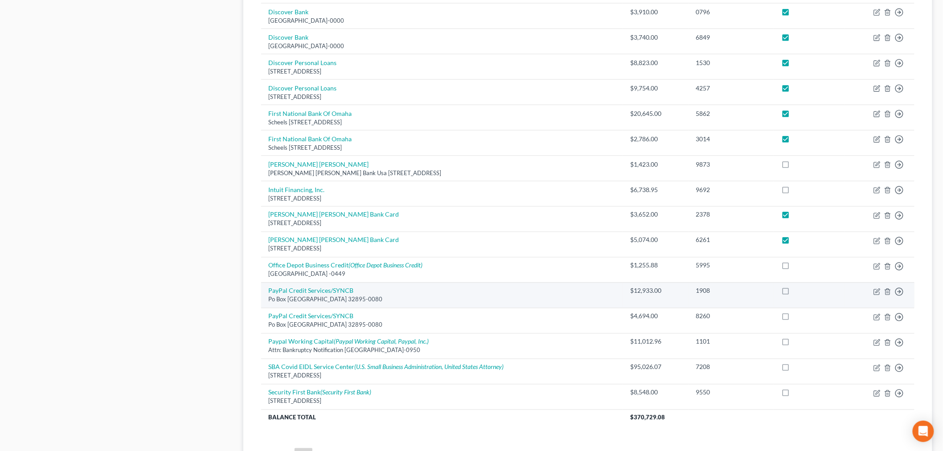
click at [794, 293] on label at bounding box center [794, 293] width 0 height 0
click at [797, 291] on input "checkbox" at bounding box center [800, 290] width 6 height 6
checkbox input "true"
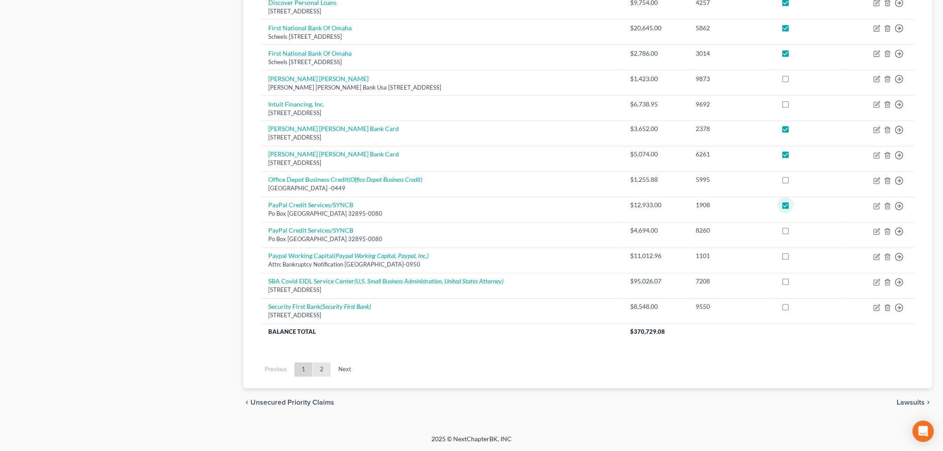
click at [322, 373] on link "2" at bounding box center [322, 370] width 18 height 14
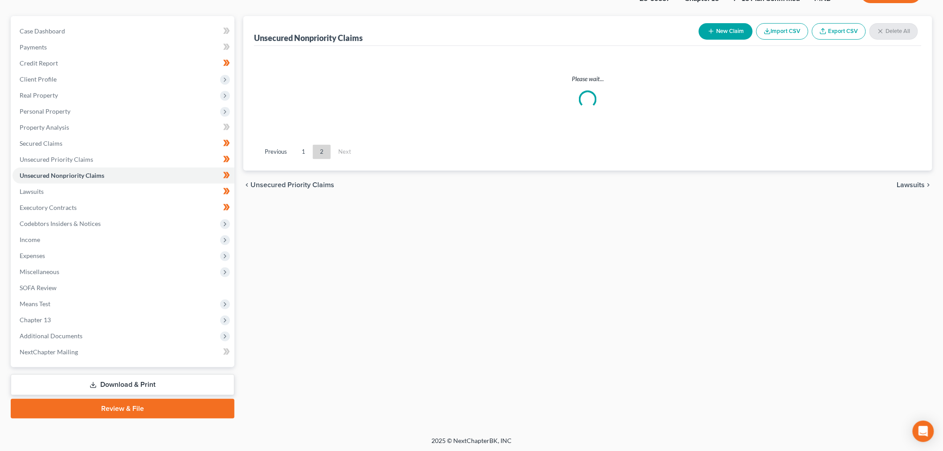
scroll to position [73, 0]
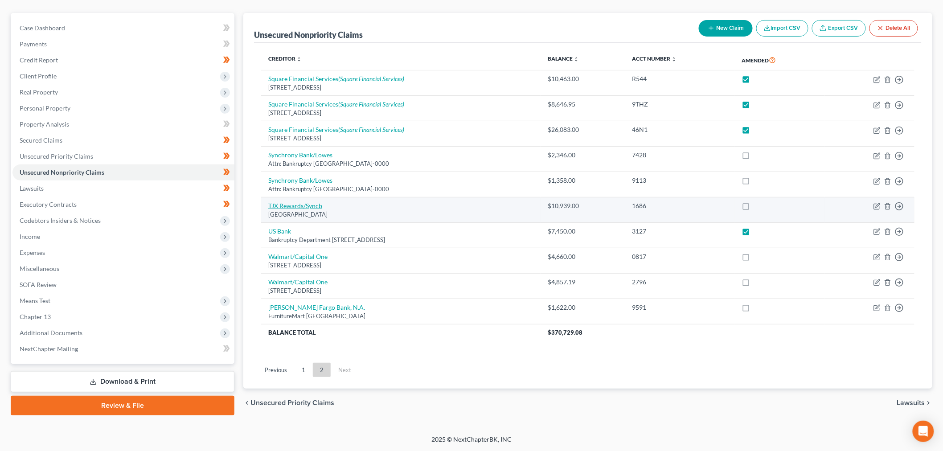
click at [286, 202] on link "TJX Rewards/Syncb" at bounding box center [295, 206] width 54 height 8
select select "45"
select select "2"
select select "1"
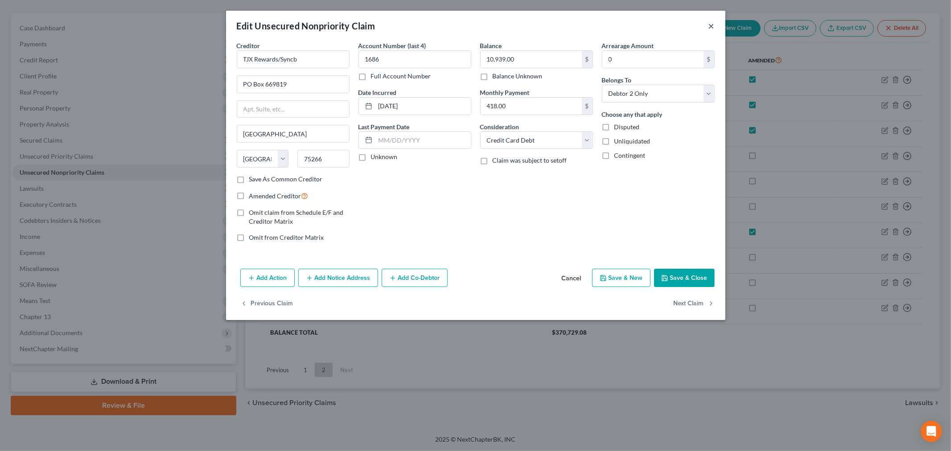
click at [714, 27] on button "×" at bounding box center [711, 26] width 6 height 11
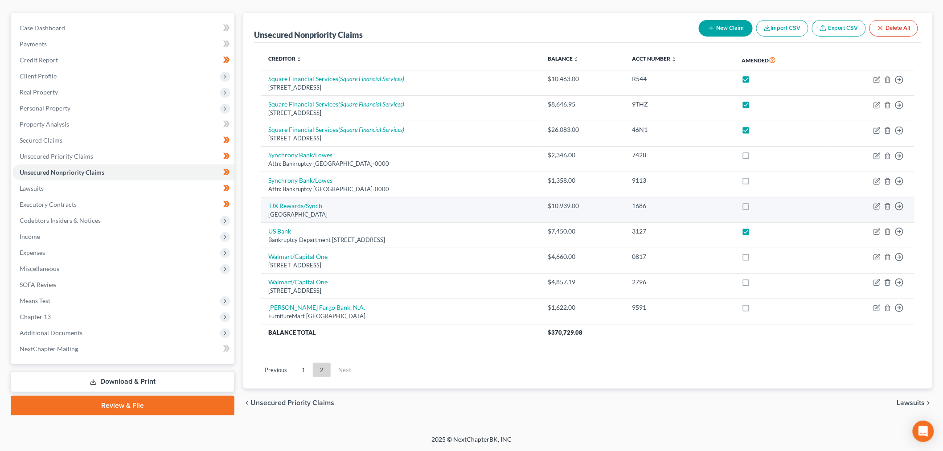
click at [754, 208] on label at bounding box center [754, 208] width 0 height 0
click at [761, 207] on input "checkbox" at bounding box center [761, 204] width 6 height 6
checkbox input "true"
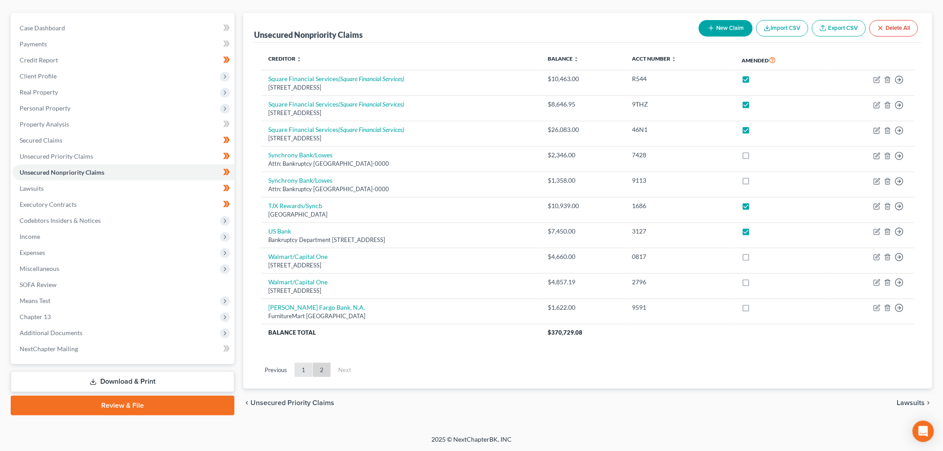
click at [302, 368] on link "1" at bounding box center [304, 370] width 18 height 14
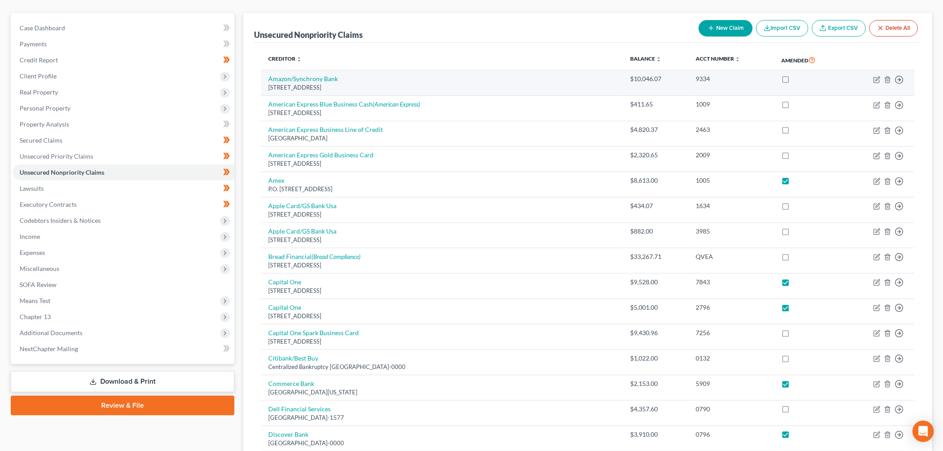
click at [794, 81] on label at bounding box center [794, 81] width 0 height 0
click at [797, 80] on input "checkbox" at bounding box center [800, 77] width 6 height 6
checkbox input "true"
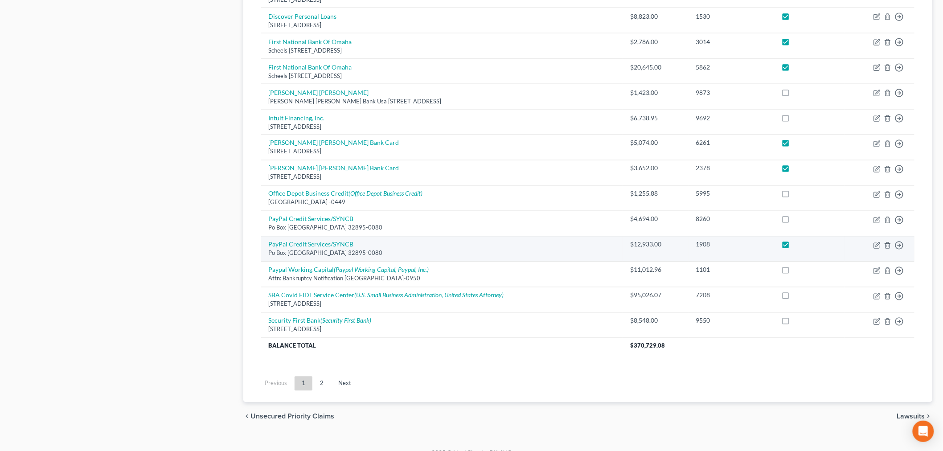
scroll to position [582, 0]
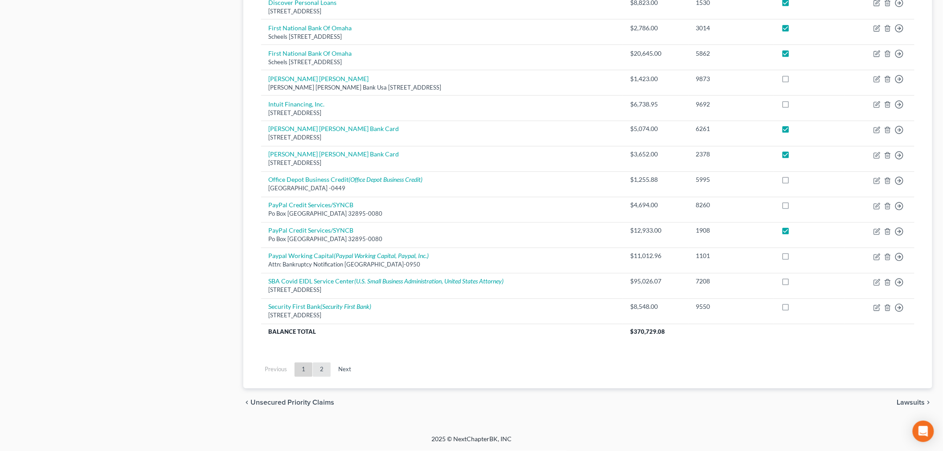
click at [321, 369] on link "2" at bounding box center [322, 370] width 18 height 14
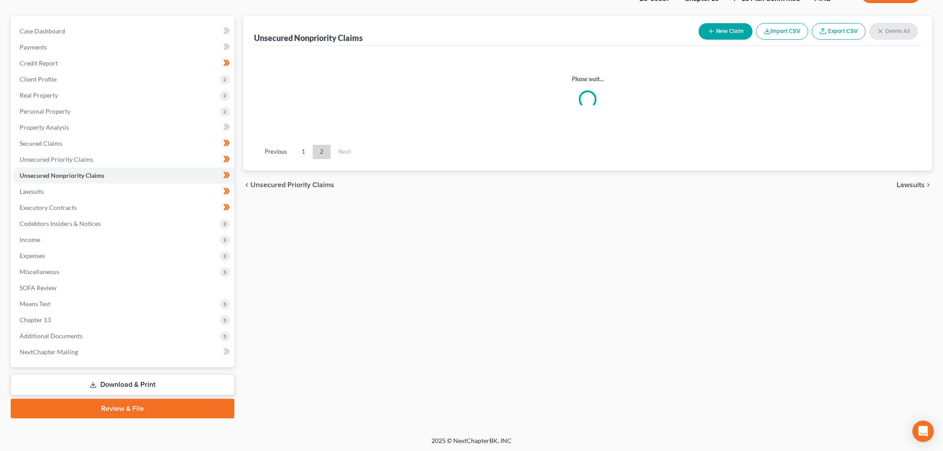
scroll to position [73, 0]
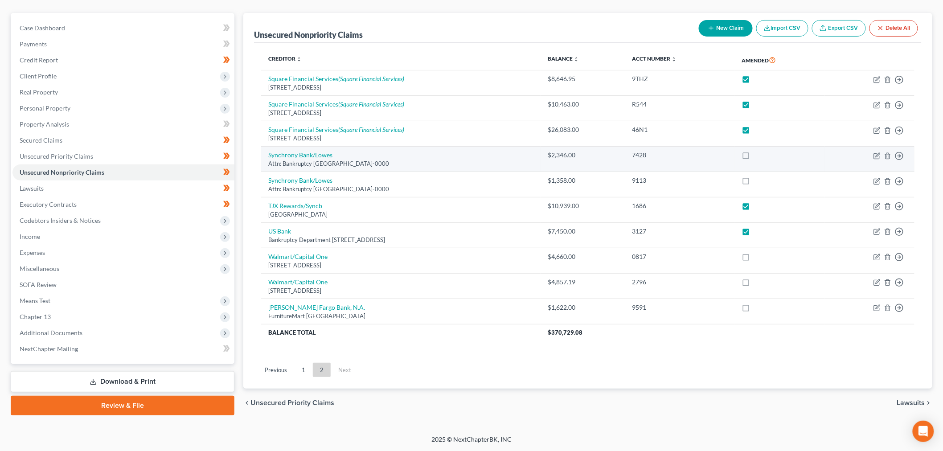
click at [754, 157] on label at bounding box center [754, 157] width 0 height 0
click at [761, 154] on input "checkbox" at bounding box center [761, 154] width 6 height 6
checkbox input "true"
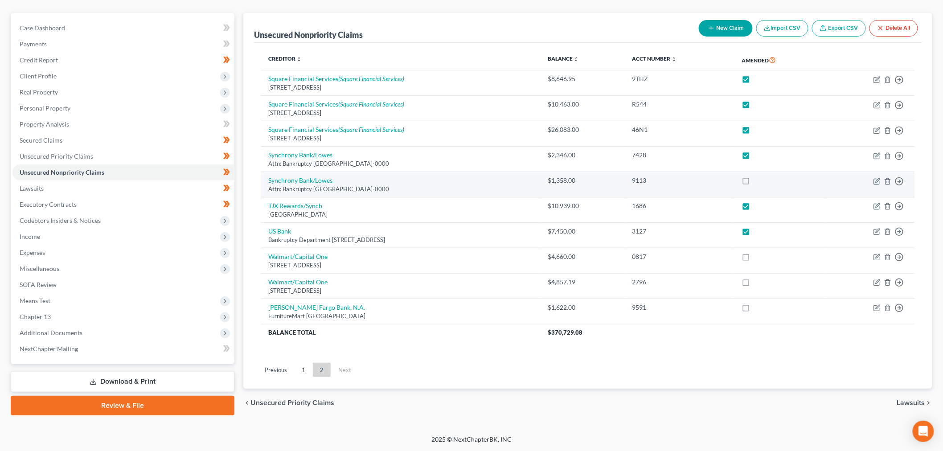
click at [754, 183] on label at bounding box center [754, 183] width 0 height 0
click at [758, 181] on input "checkbox" at bounding box center [761, 179] width 6 height 6
checkbox input "true"
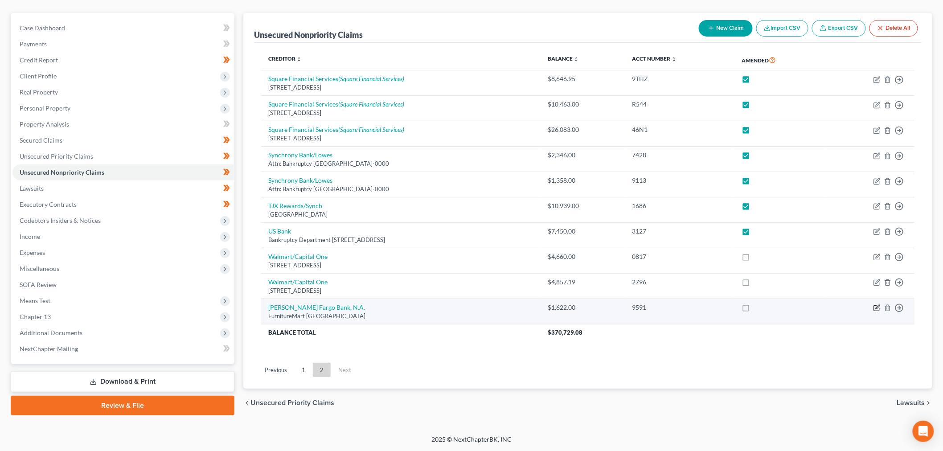
click at [879, 308] on icon "button" at bounding box center [878, 307] width 4 height 4
select select "24"
select select "2"
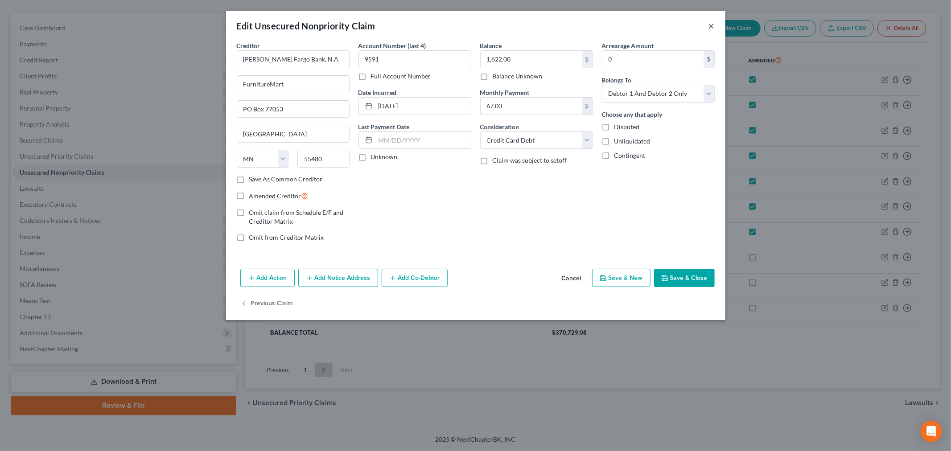
click at [712, 26] on button "×" at bounding box center [711, 26] width 6 height 11
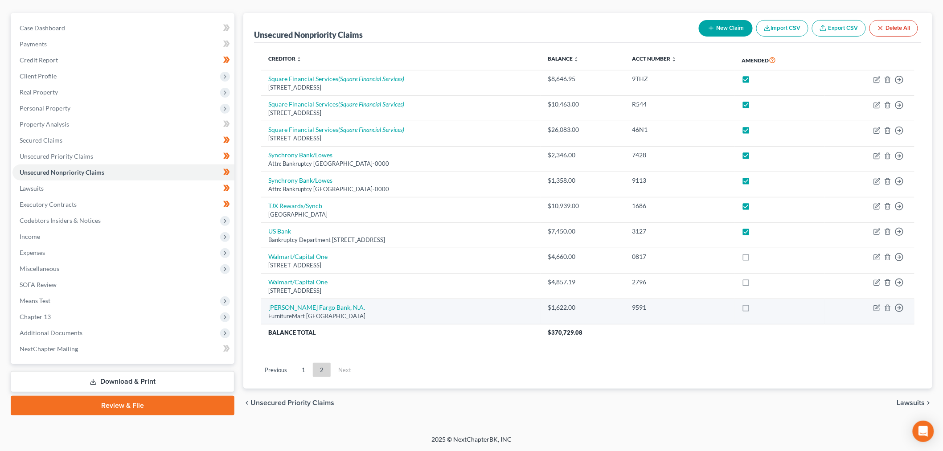
click at [754, 310] on label at bounding box center [754, 310] width 0 height 0
click at [761, 308] on input "checkbox" at bounding box center [761, 306] width 6 height 6
checkbox input "true"
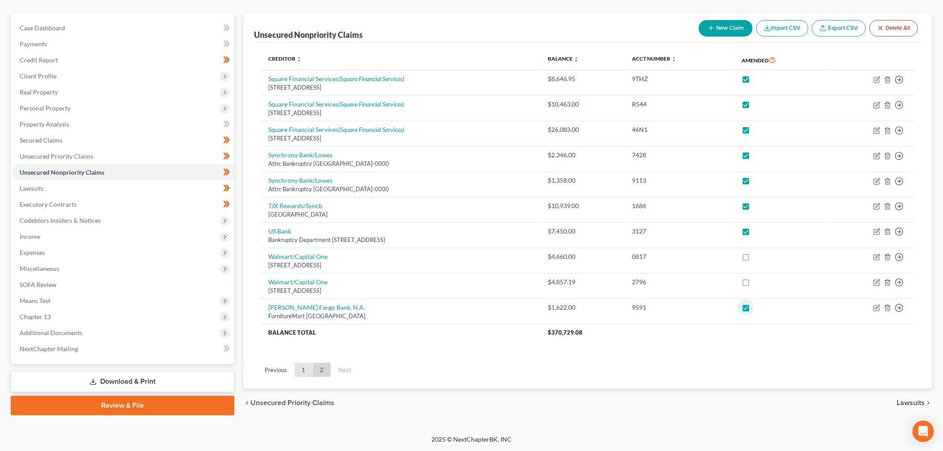
click at [306, 372] on link "1" at bounding box center [304, 370] width 18 height 14
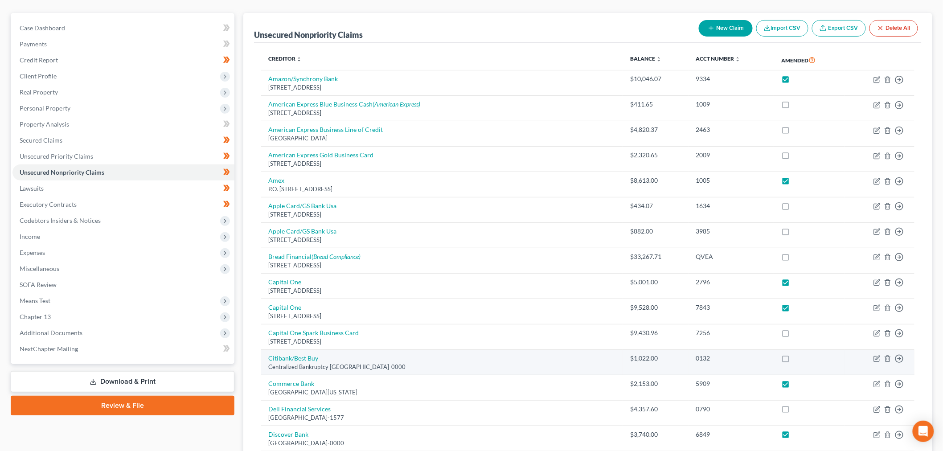
click at [794, 361] on label at bounding box center [794, 361] width 0 height 0
click at [797, 360] on input "checkbox" at bounding box center [800, 357] width 6 height 6
checkbox input "true"
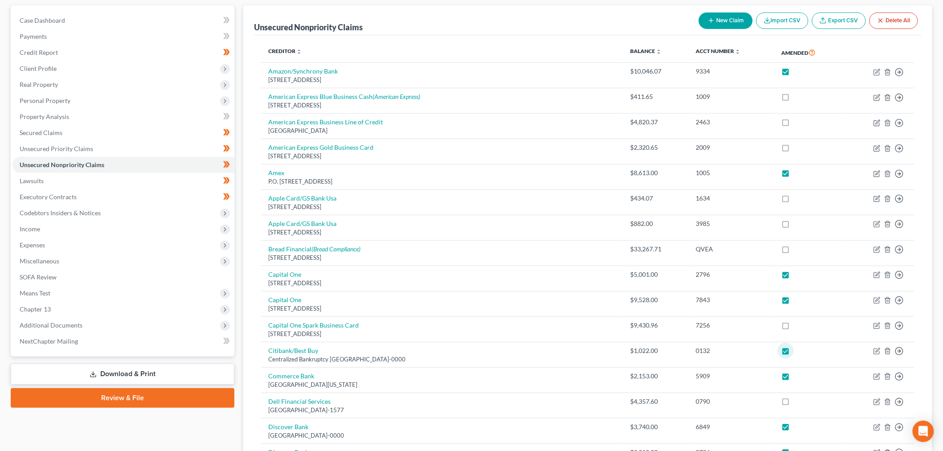
scroll to position [518, 0]
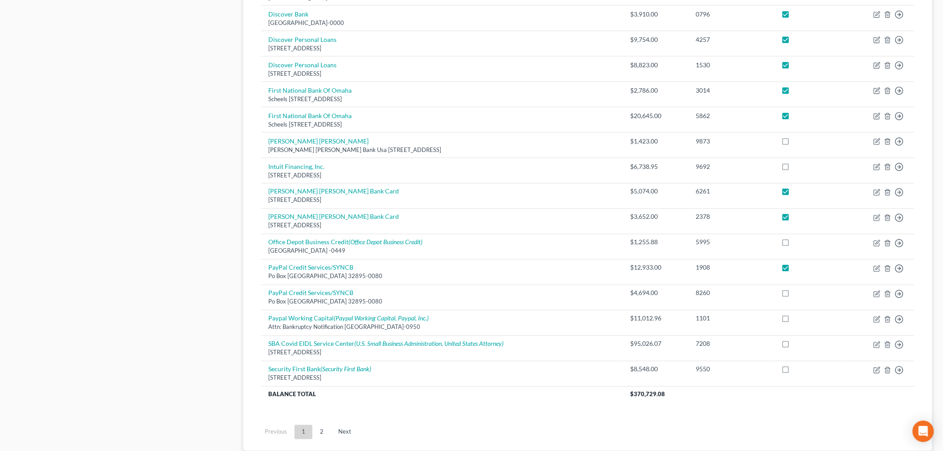
click at [320, 429] on link "2" at bounding box center [322, 432] width 18 height 14
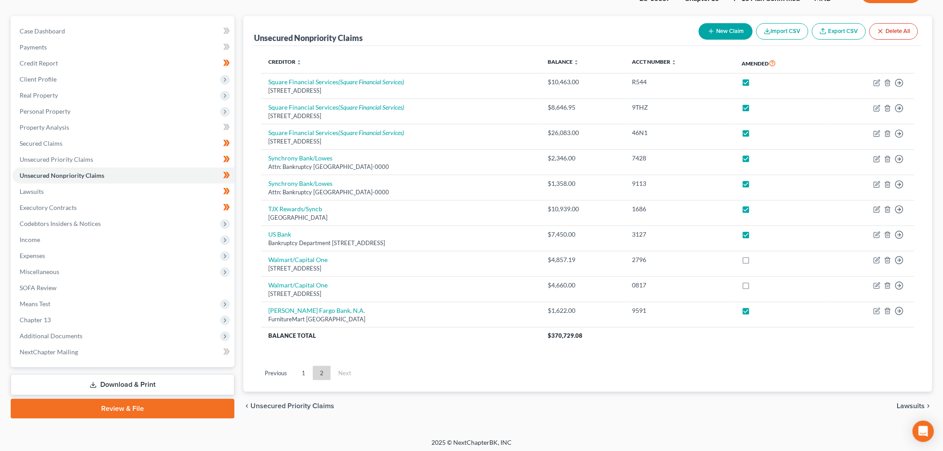
scroll to position [73, 0]
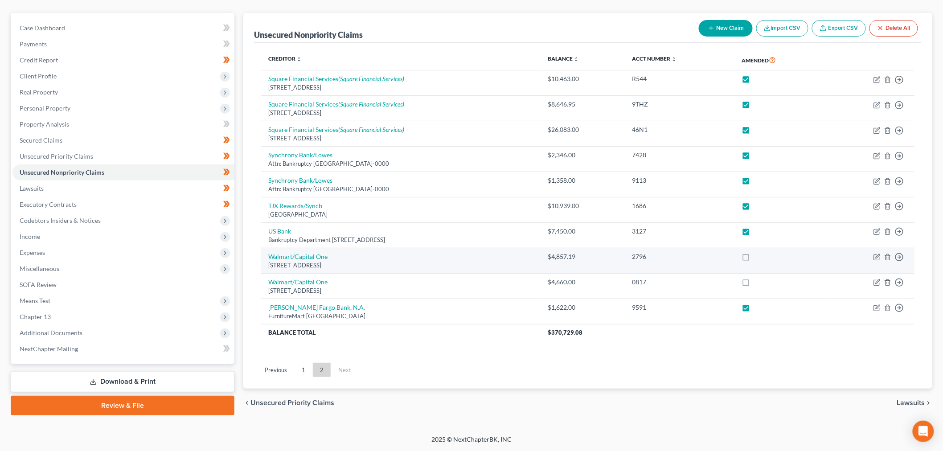
click at [754, 259] on label at bounding box center [754, 259] width 0 height 0
click at [763, 258] on input "checkbox" at bounding box center [761, 255] width 6 height 6
checkbox input "true"
click at [300, 374] on link "1" at bounding box center [304, 370] width 18 height 14
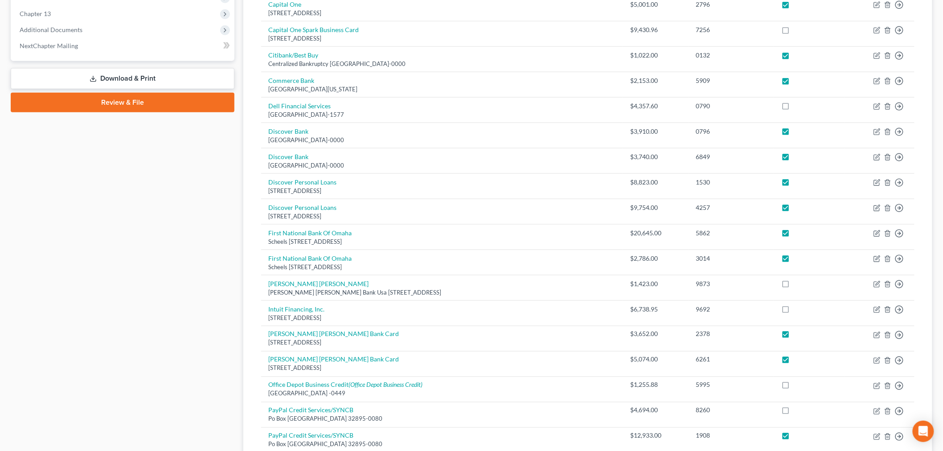
scroll to position [568, 0]
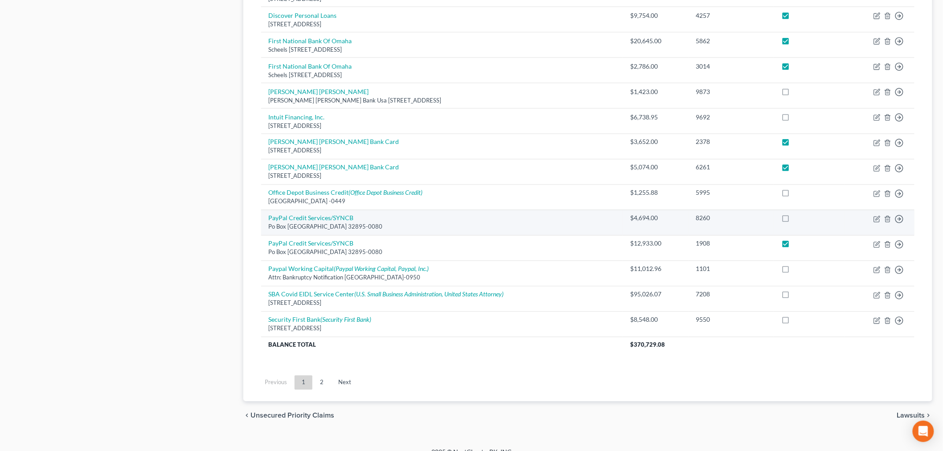
click at [794, 221] on label at bounding box center [794, 221] width 0 height 0
click at [797, 220] on input "checkbox" at bounding box center [800, 217] width 6 height 6
checkbox input "true"
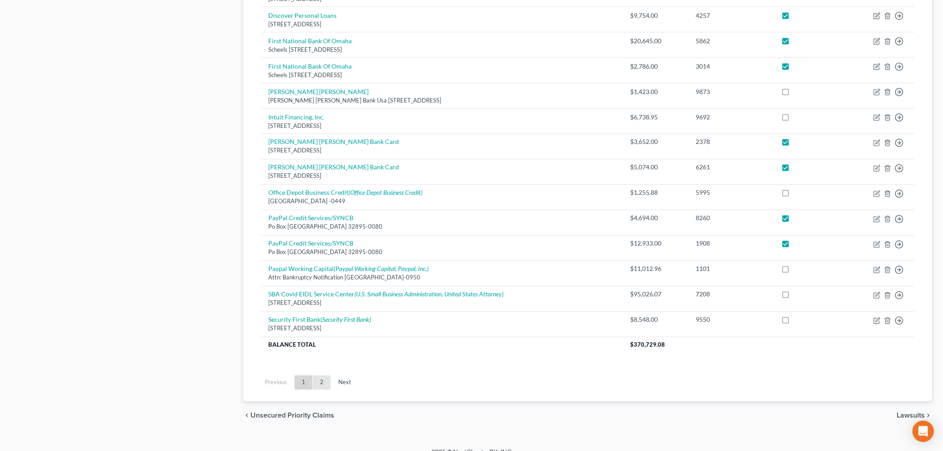
click at [322, 386] on link "2" at bounding box center [322, 383] width 18 height 14
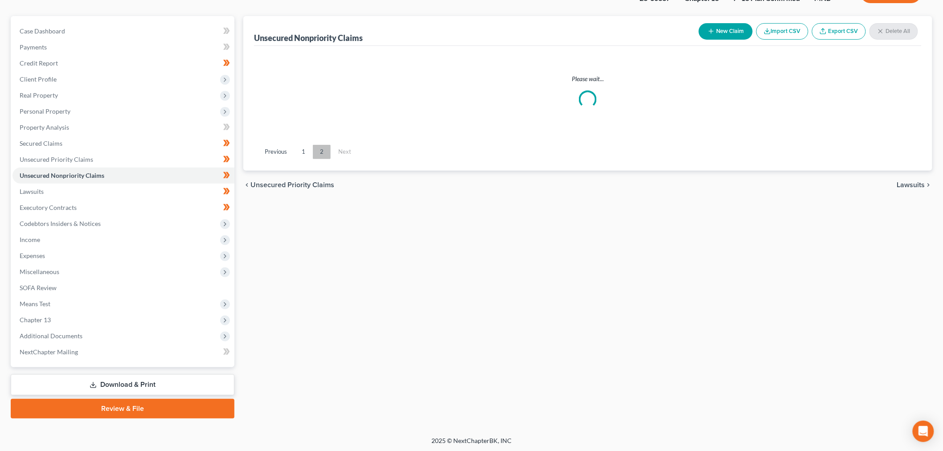
scroll to position [73, 0]
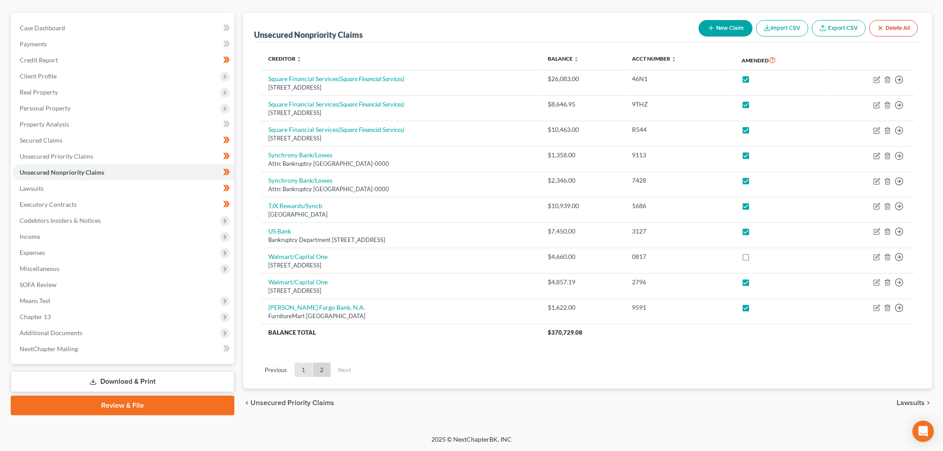
click at [301, 375] on link "1" at bounding box center [304, 370] width 18 height 14
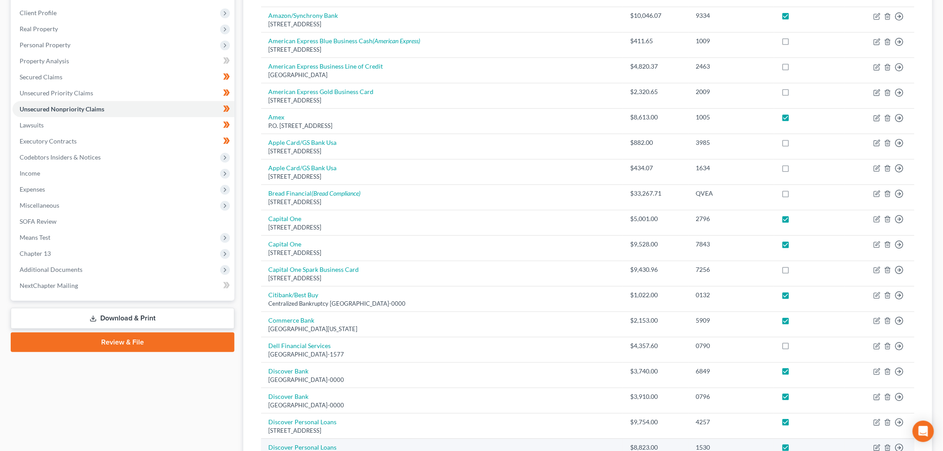
scroll to position [86, 0]
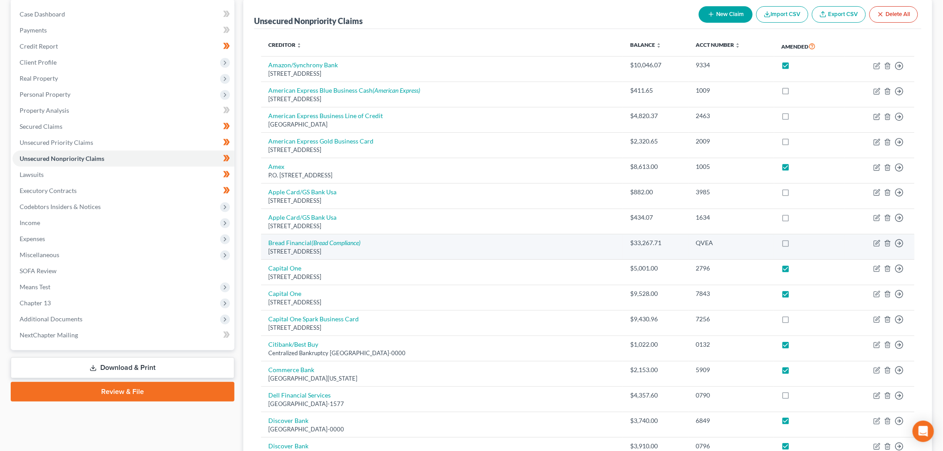
click at [326, 237] on td "Bread Financial (Bread Compliance) 3095 Loyalty Circle, Columbus, OH 43219" at bounding box center [442, 246] width 362 height 25
click at [325, 247] on td "Bread Financial (Bread Compliance) 3095 Loyalty Circle, Columbus, OH 43219" at bounding box center [442, 246] width 362 height 25
click at [326, 243] on icon "(Bread Compliance)" at bounding box center [336, 243] width 49 height 8
select select "36"
select select "10"
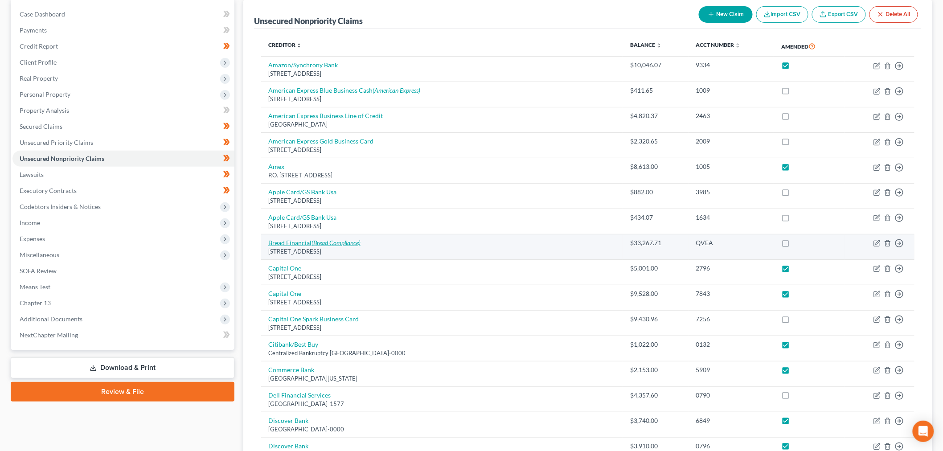
select select "1"
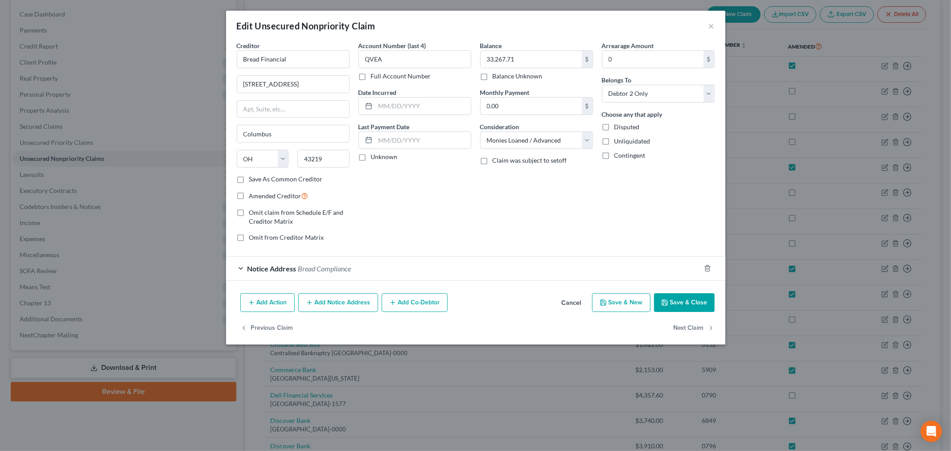
drag, startPoint x: 678, startPoint y: 299, endPoint x: 637, endPoint y: 310, distance: 43.5
click at [679, 299] on button "Save & Close" at bounding box center [684, 302] width 61 height 19
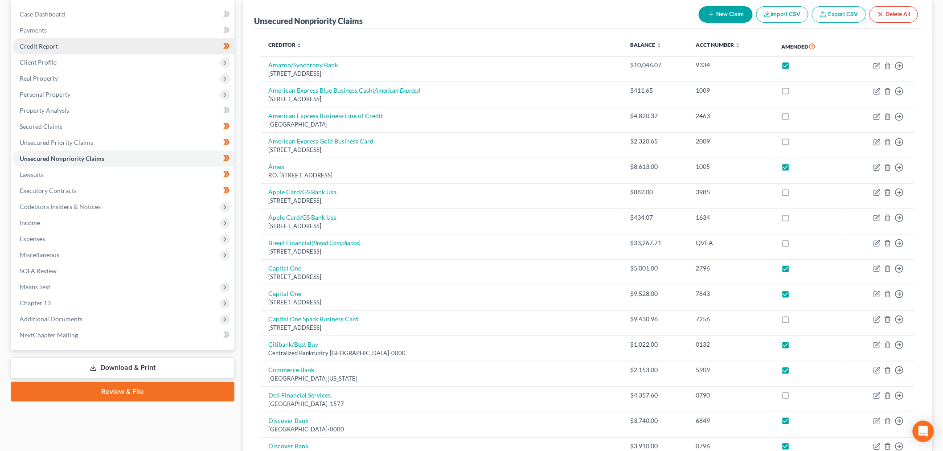
click at [52, 48] on span "Credit Report" at bounding box center [39, 46] width 38 height 8
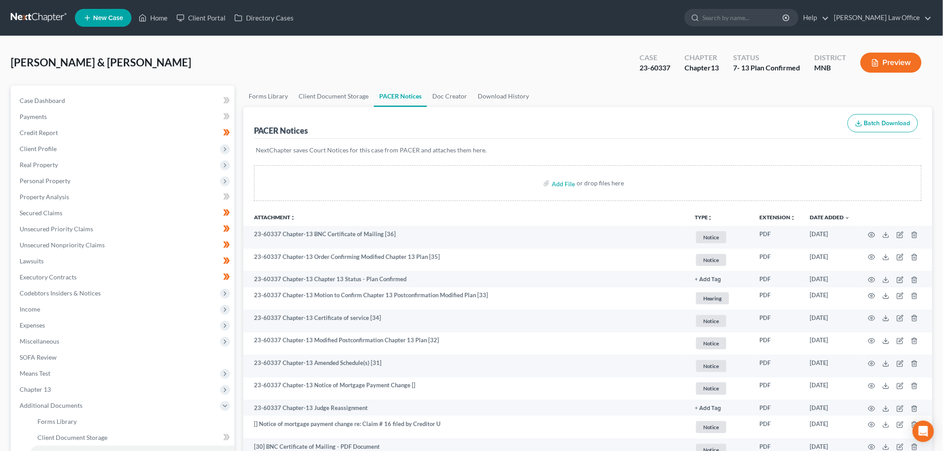
drag, startPoint x: 41, startPoint y: 14, endPoint x: 29, endPoint y: 18, distance: 12.7
click at [41, 14] on link at bounding box center [39, 18] width 57 height 16
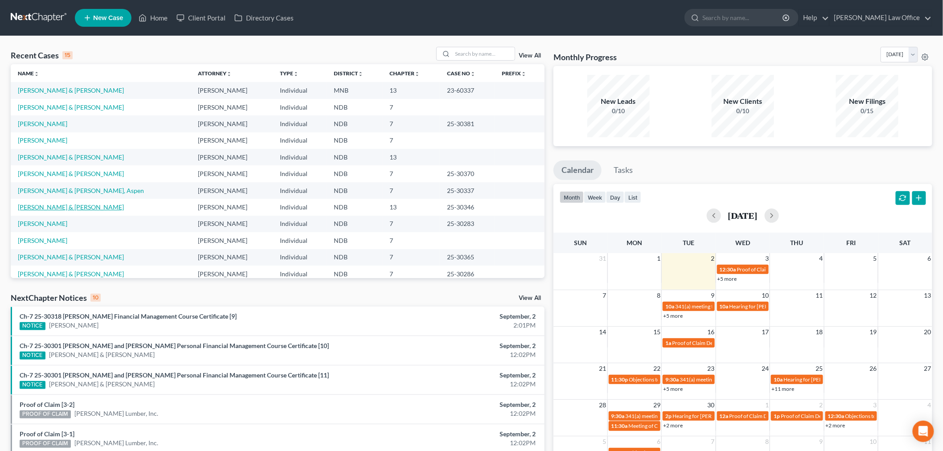
click at [48, 210] on link "[PERSON_NAME] & [PERSON_NAME]" at bounding box center [71, 207] width 106 height 8
select select "6"
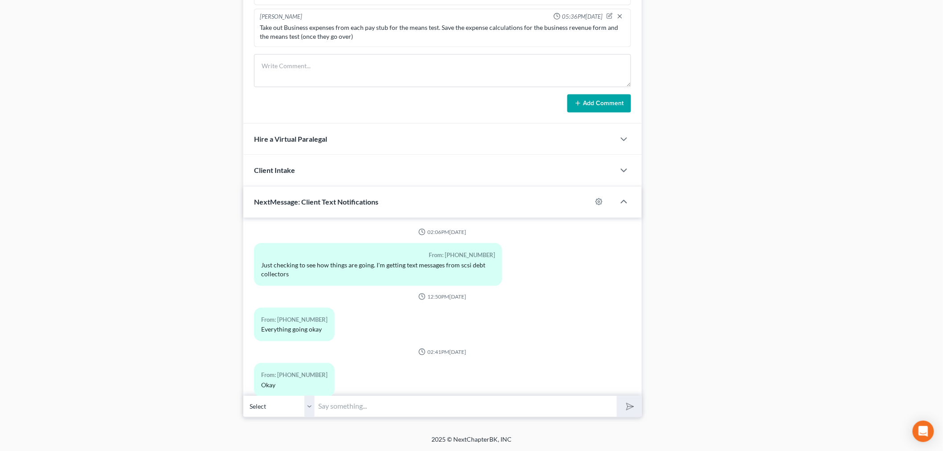
scroll to position [4045, 0]
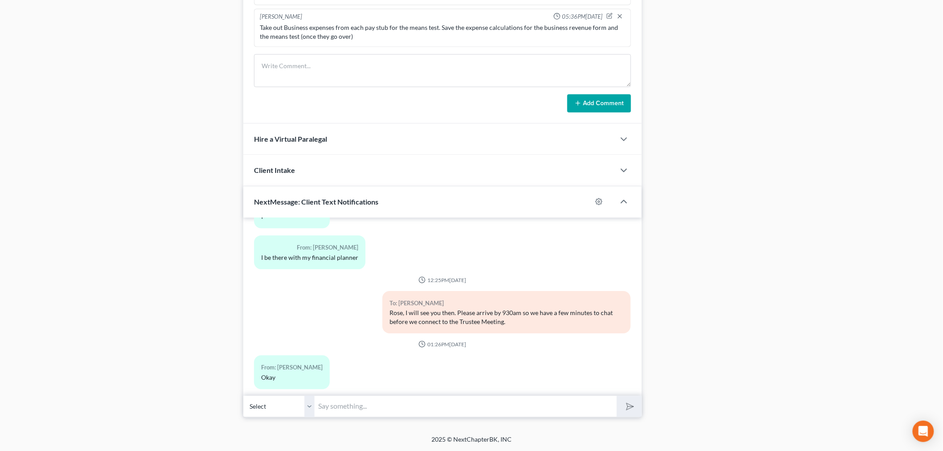
click at [413, 408] on input "text" at bounding box center [466, 406] width 302 height 22
type input "Rose - I just heard from the Trustee that we will need to file a motion or make…"
click at [617, 396] on button "submit" at bounding box center [629, 406] width 25 height 21
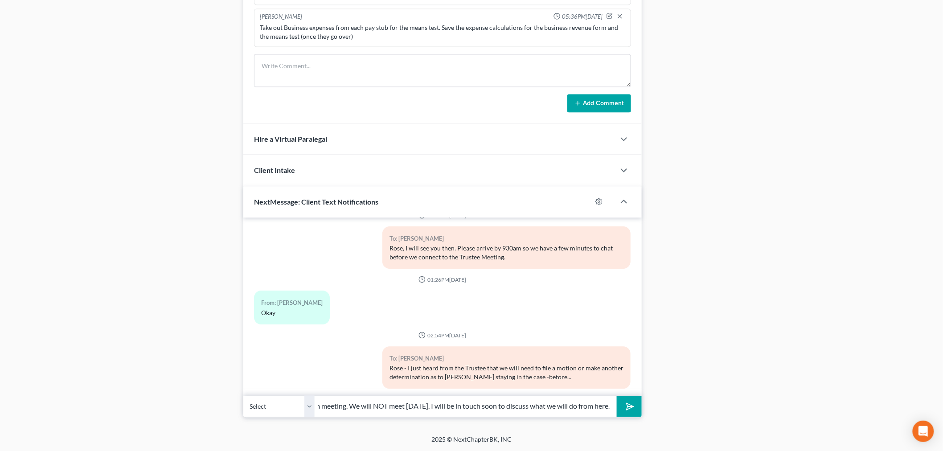
scroll to position [0, 76]
type input "he will call the Zoom meeting. We will NOT meet tomorrow. I will be in touch so…"
click at [617, 396] on button "submit" at bounding box center [629, 406] width 25 height 21
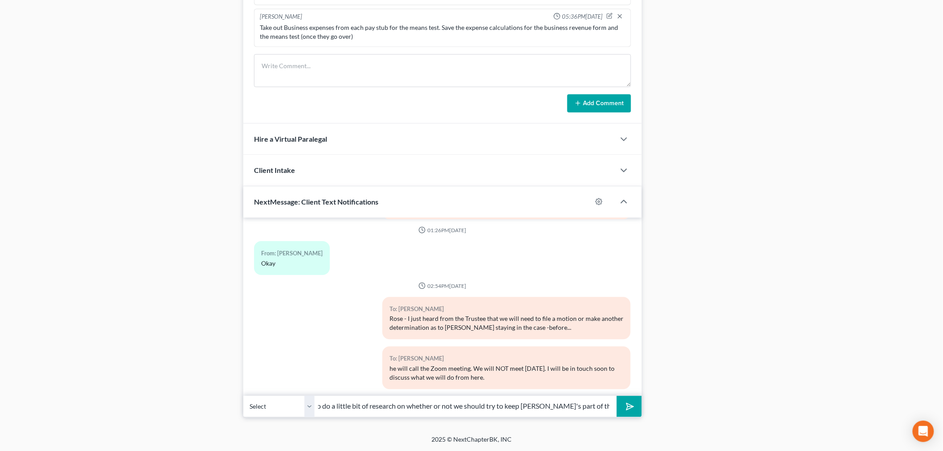
scroll to position [0, 25]
type input "I need to do a little bit of research on whether or not we should try to keep M…"
click at [617, 396] on button "submit" at bounding box center [629, 406] width 25 height 21
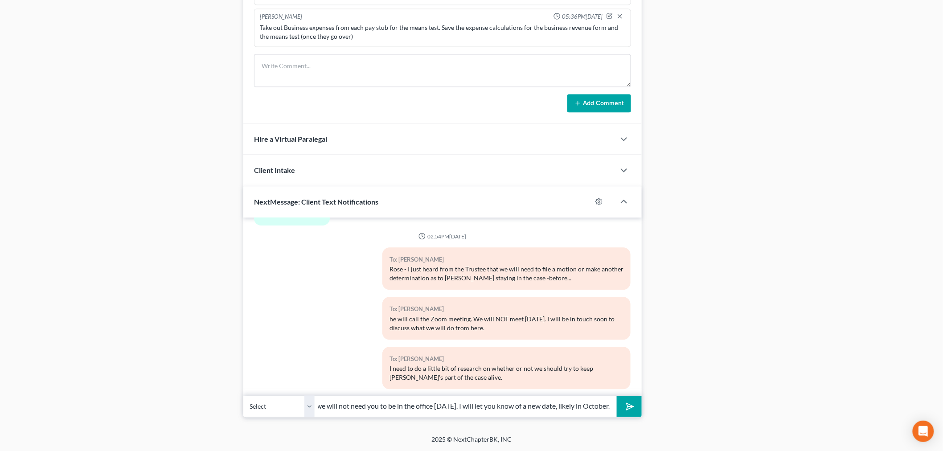
scroll to position [0, 92]
type input "Please reply to confirm - we will not need you to be in the office tomorrow. I …"
click at [617, 396] on button "submit" at bounding box center [629, 406] width 25 height 21
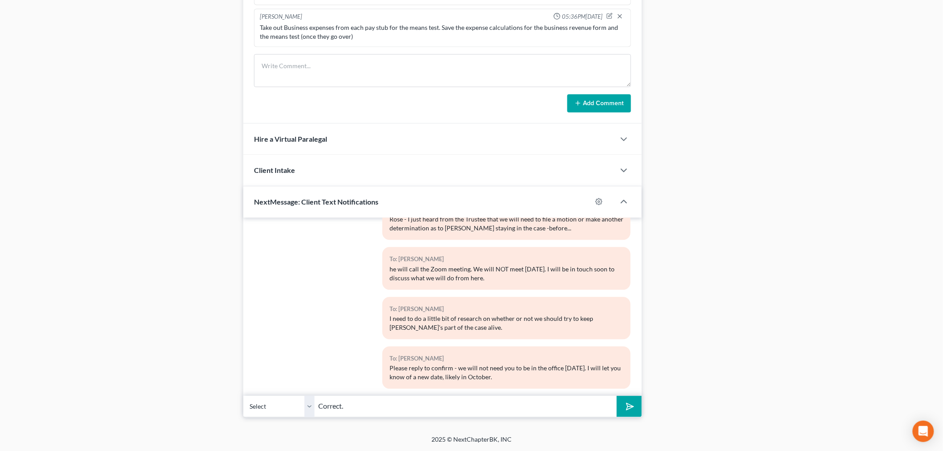
type input "Correct."
click at [617, 396] on button "submit" at bounding box center [629, 406] width 25 height 21
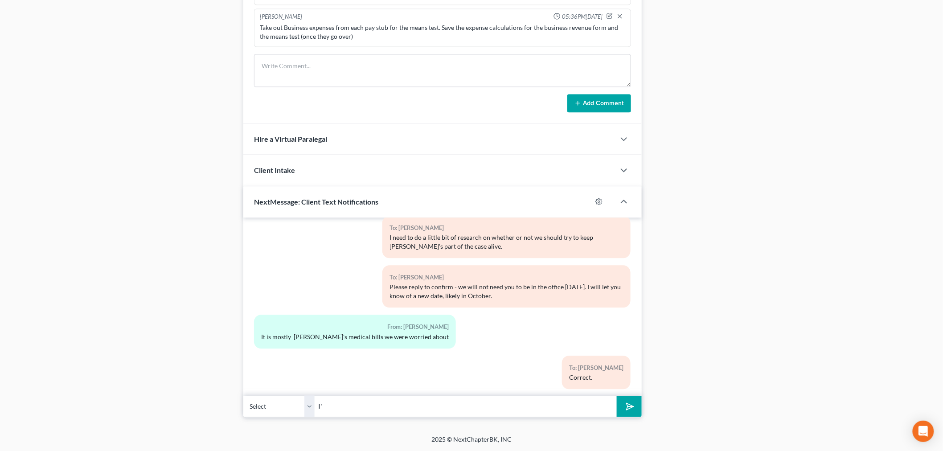
type input "I"
type input "V"
type input "But, for now, I'll see what we can do on that and let you know when the resched…"
click at [617, 396] on button "submit" at bounding box center [629, 406] width 25 height 21
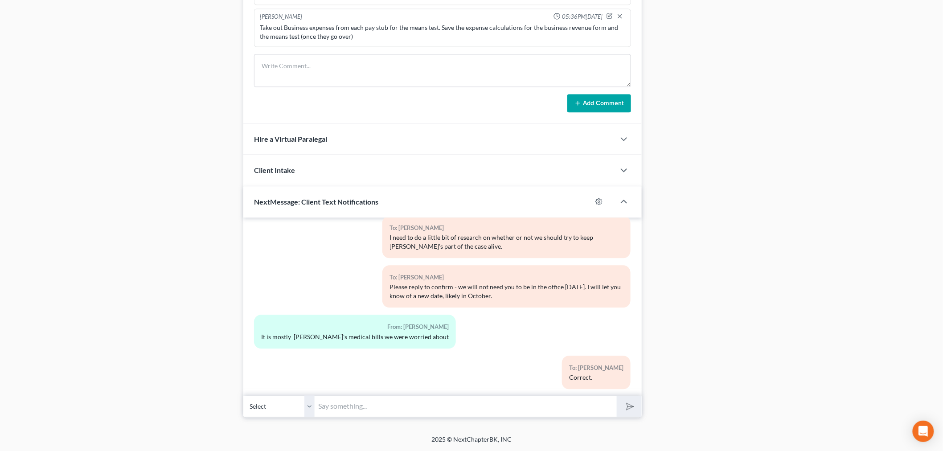
scroll to position [4390, 0]
